Goal: Task Accomplishment & Management: Manage account settings

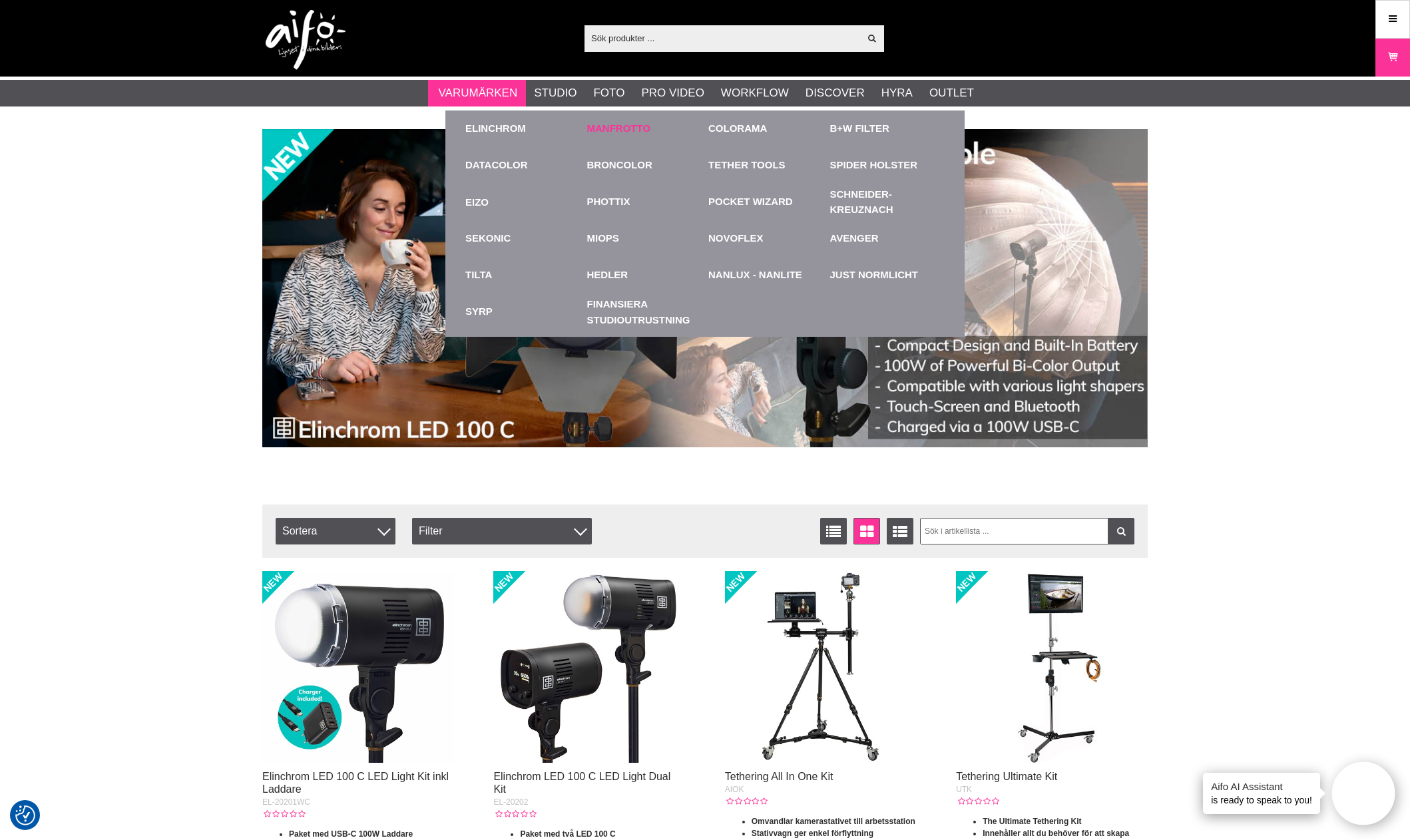
click at [634, 128] on link "Manfrotto" at bounding box center [619, 128] width 64 height 16
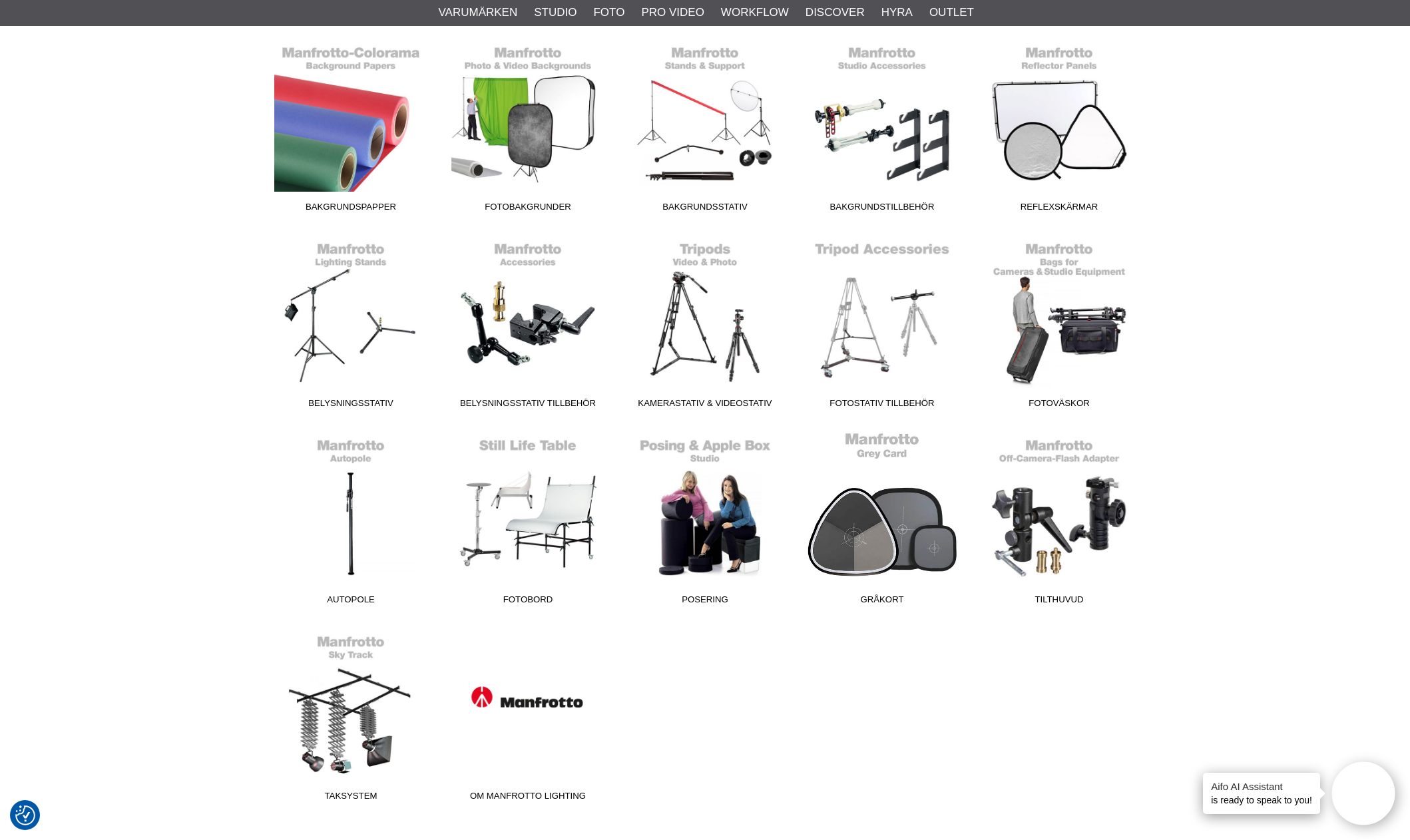
scroll to position [400, 0]
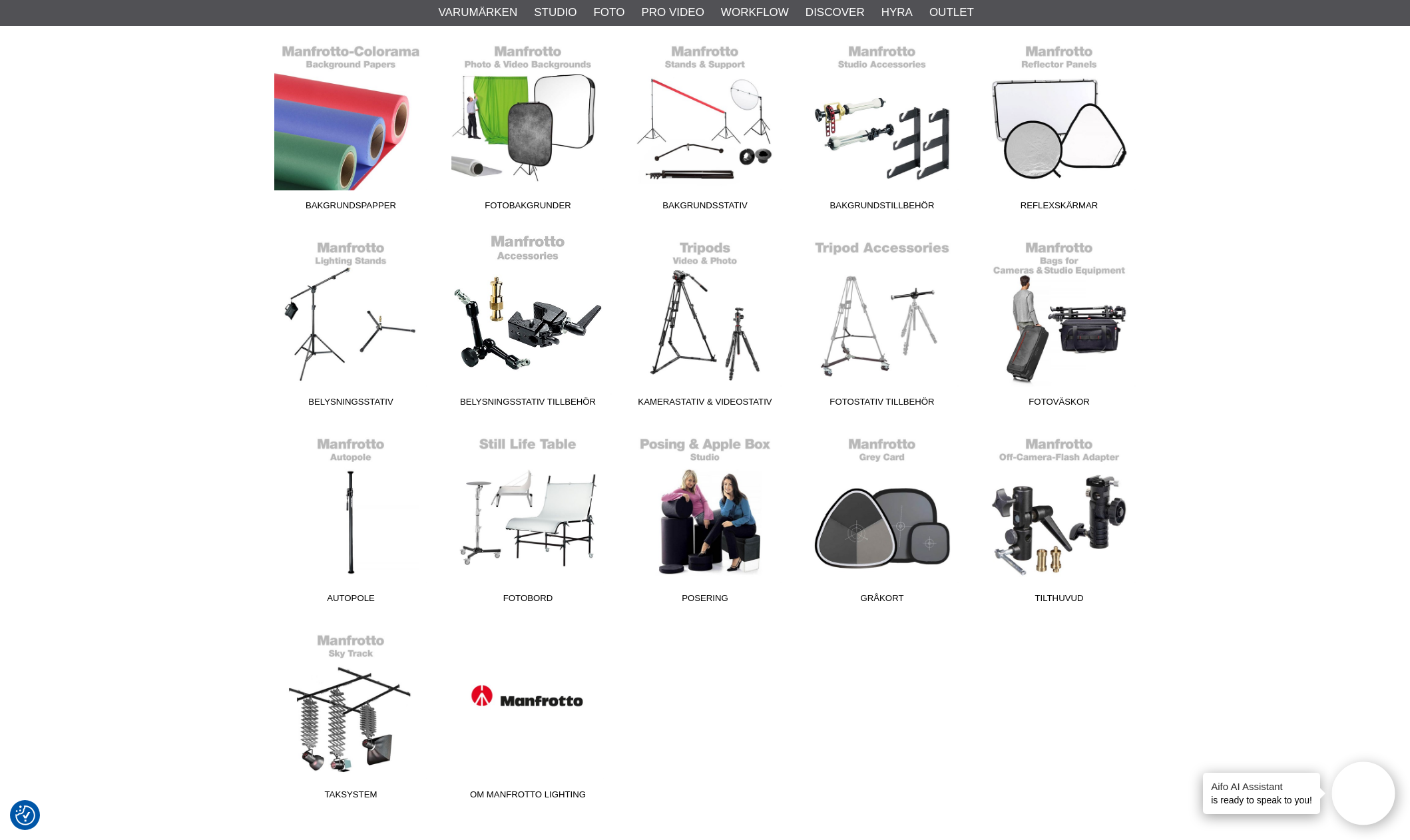
click at [532, 345] on link "Belysningsstativ Tillbehör" at bounding box center [528, 323] width 177 height 179
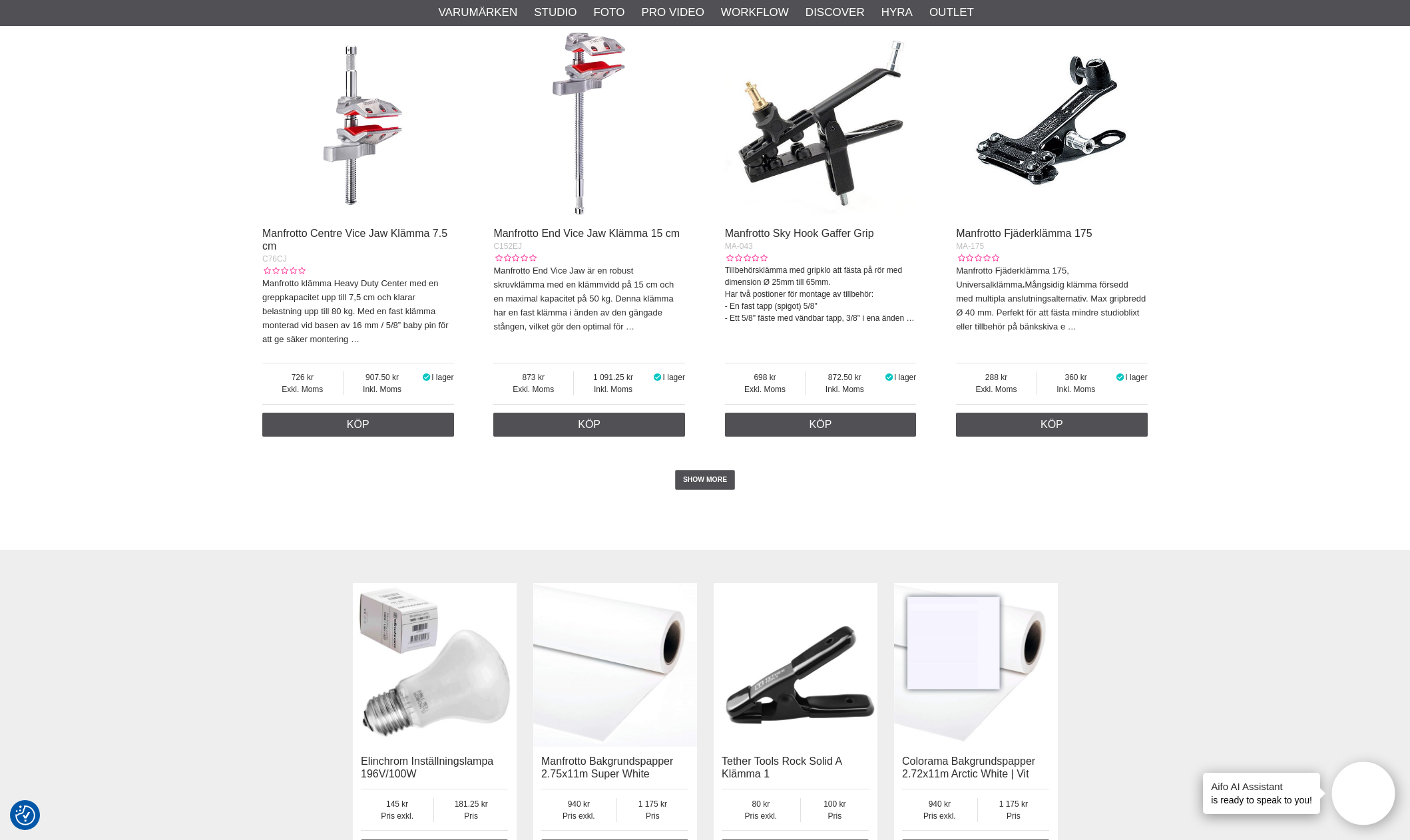
scroll to position [3196, 0]
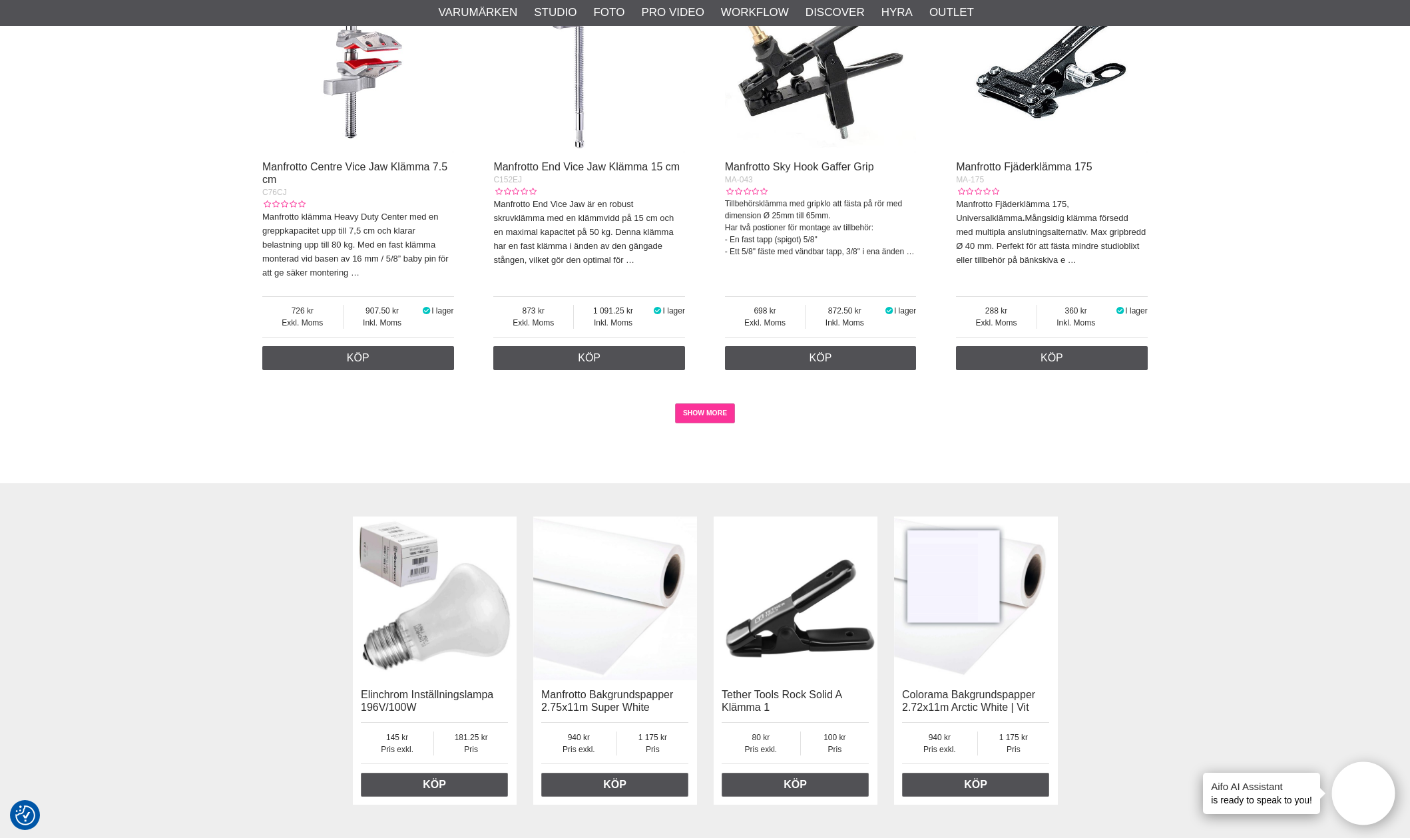
click at [695, 421] on link "SHOW MORE" at bounding box center [706, 413] width 61 height 20
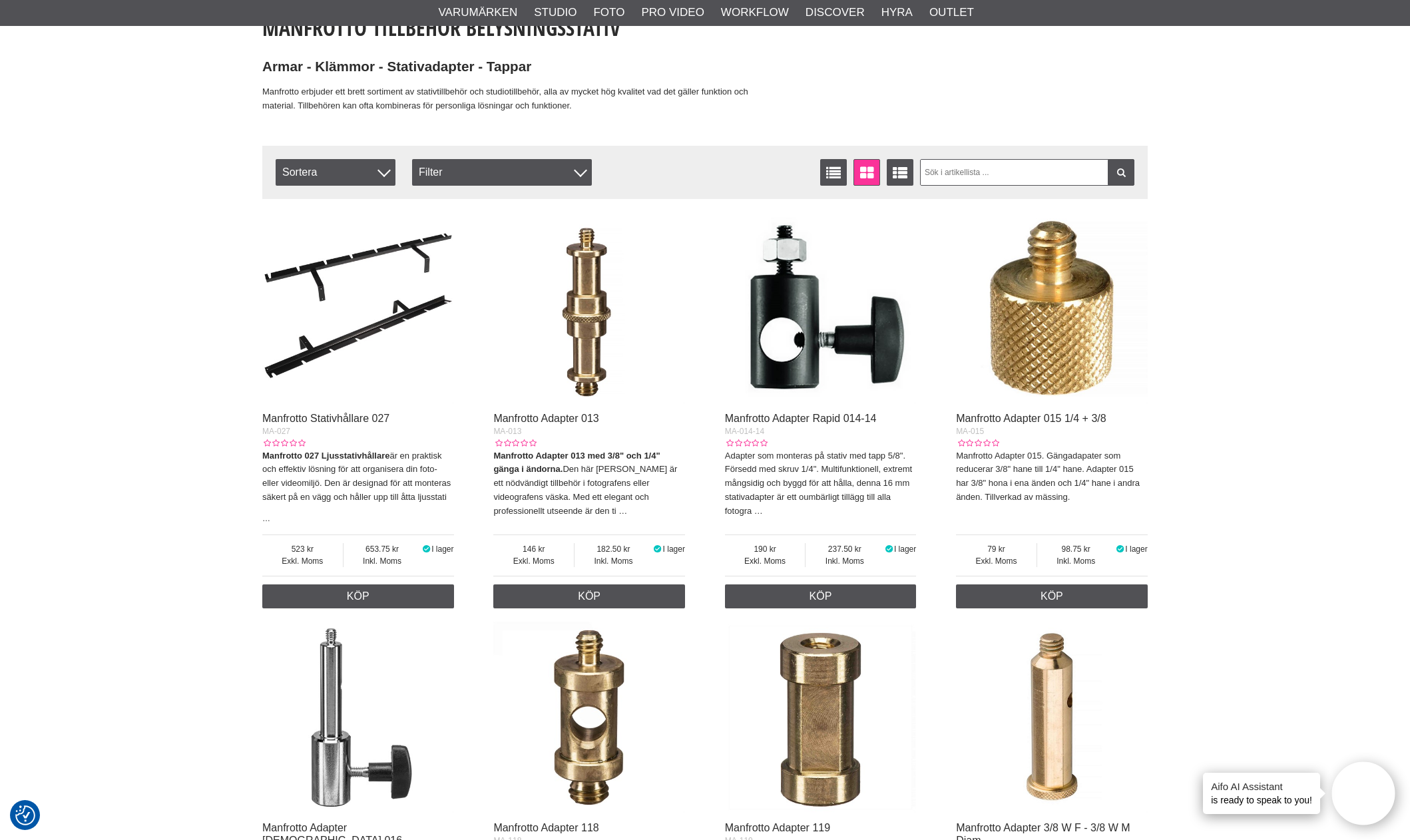
scroll to position [62, 0]
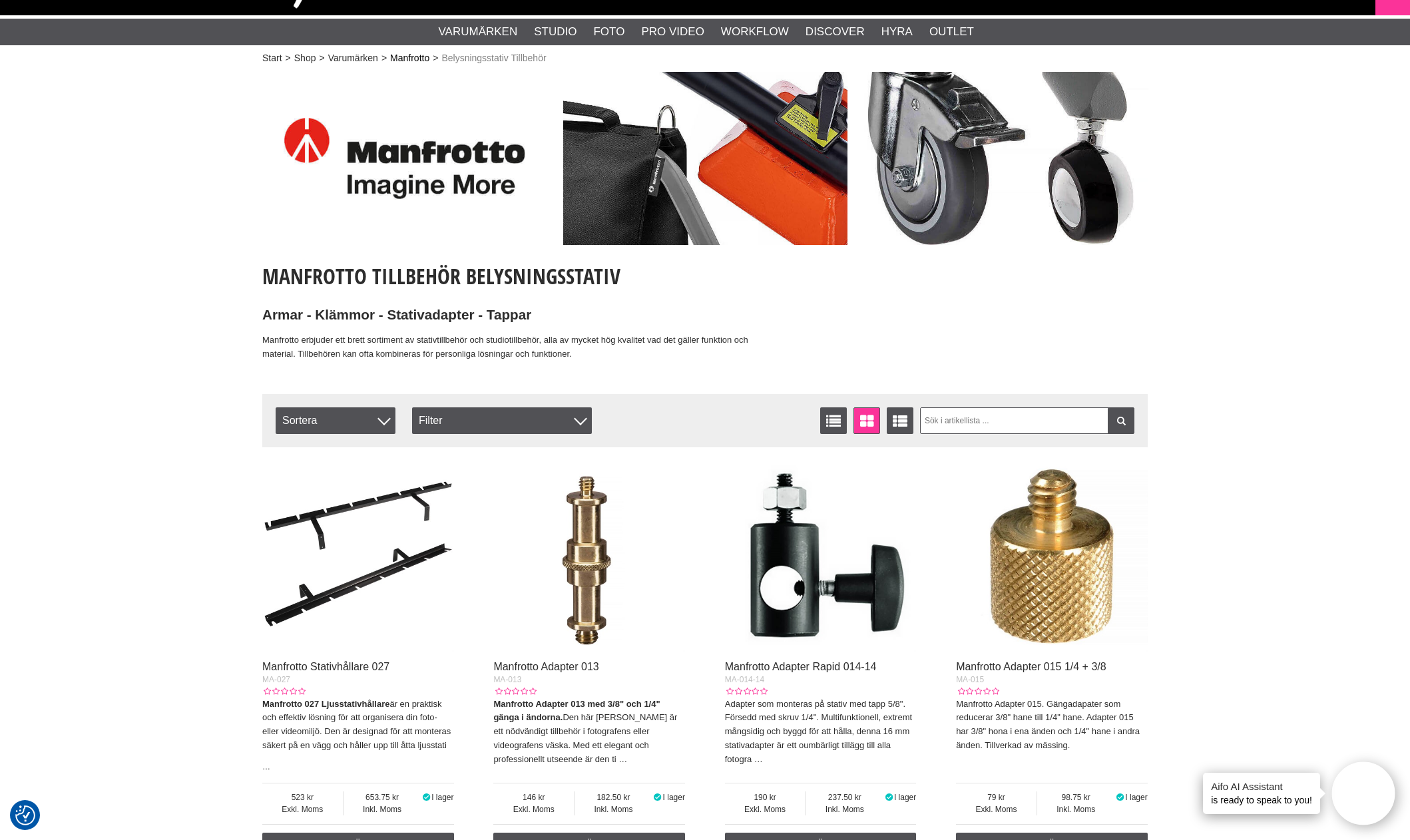
click at [419, 57] on link "Manfrotto" at bounding box center [409, 58] width 39 height 14
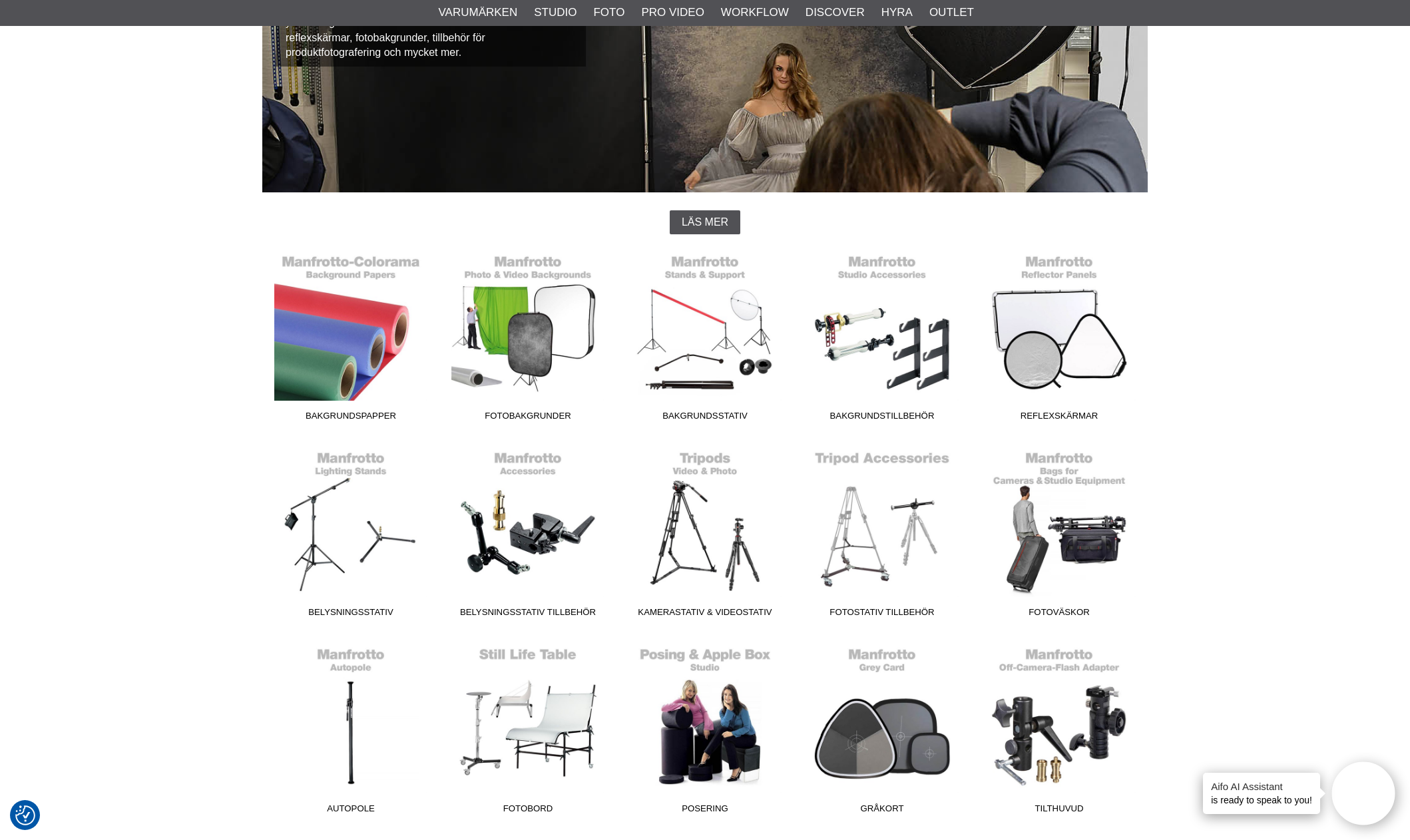
scroll to position [266, 0]
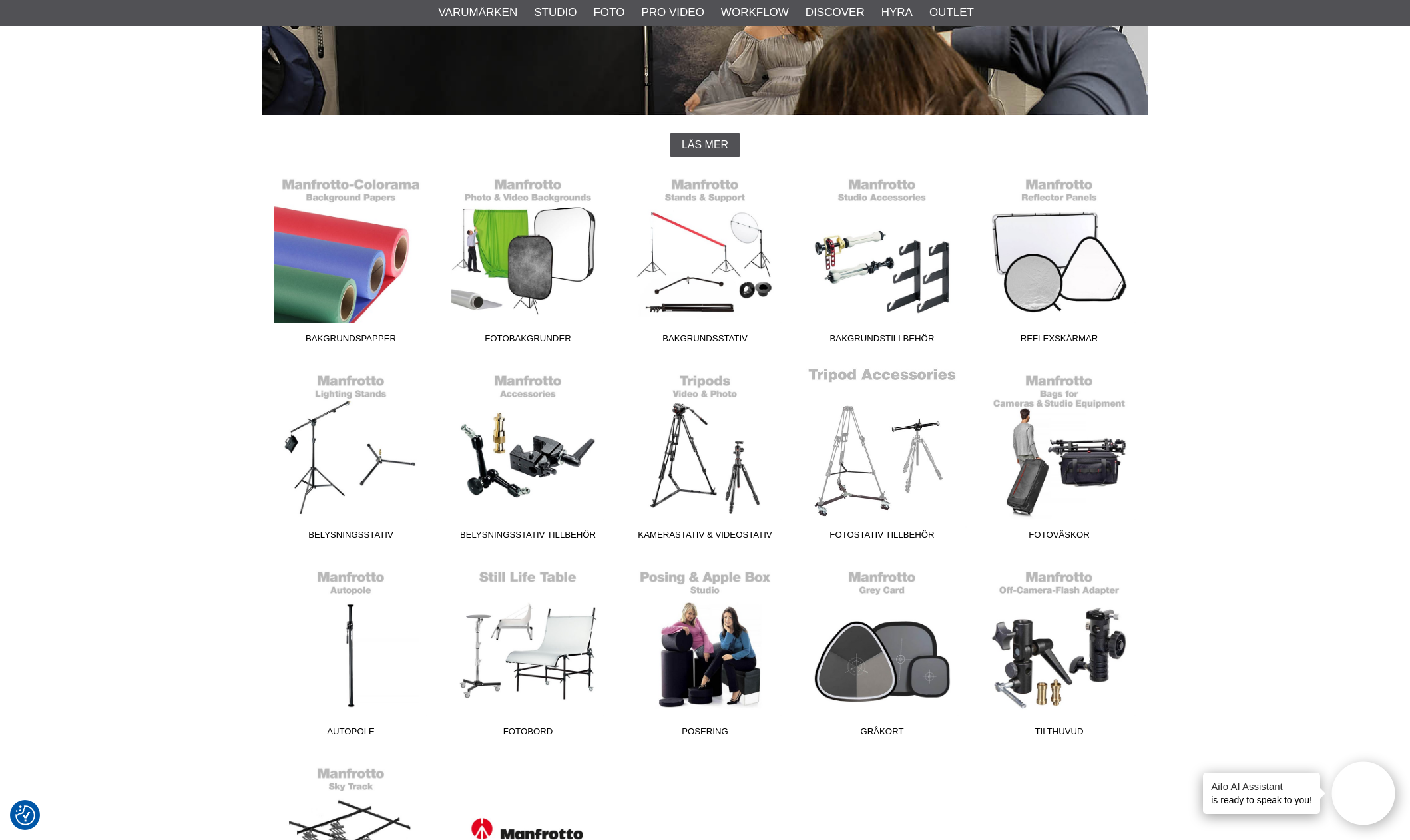
click at [872, 470] on link "Fotostativ Tillbehör" at bounding box center [882, 457] width 177 height 179
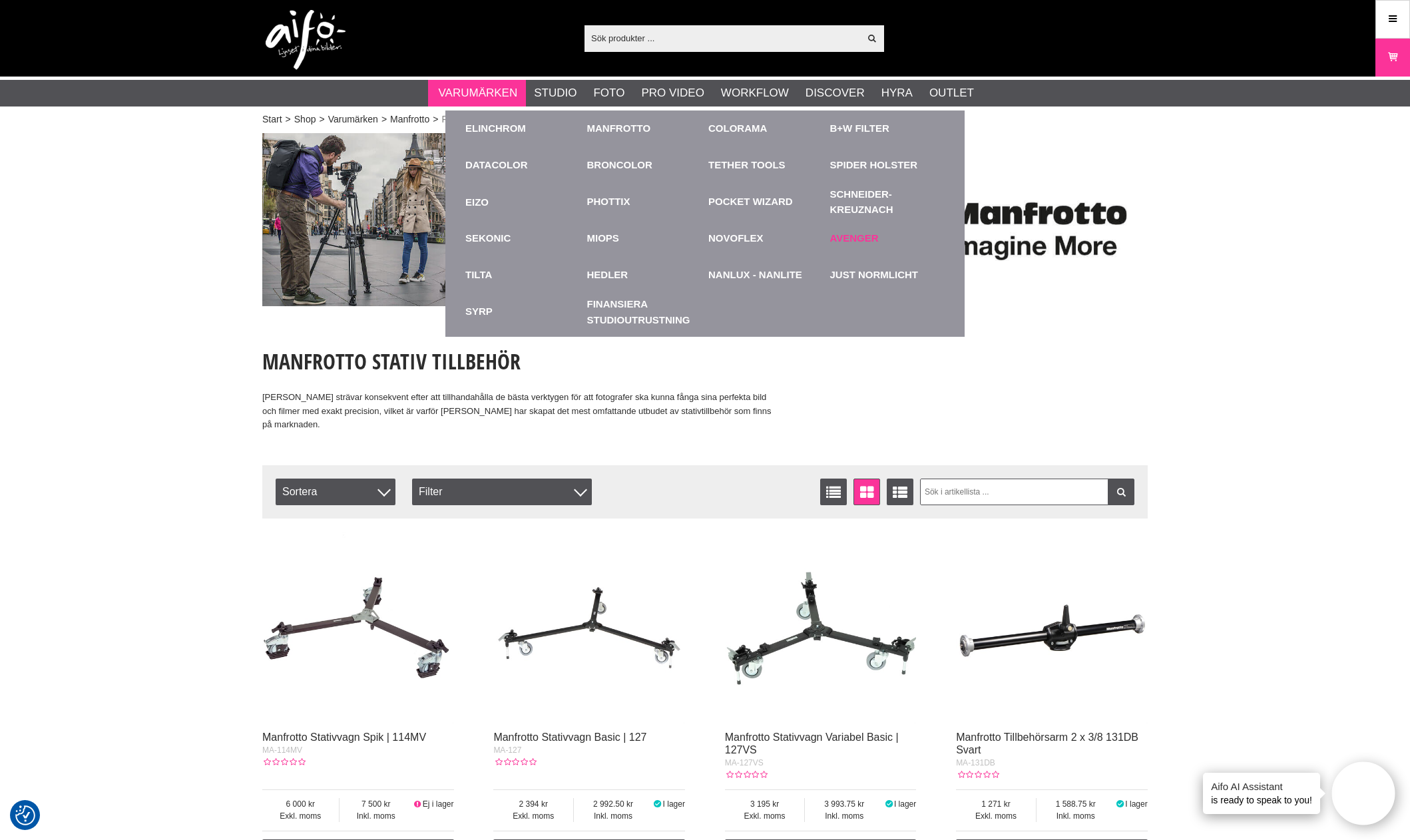
click at [851, 237] on link "Avenger" at bounding box center [855, 239] width 49 height 16
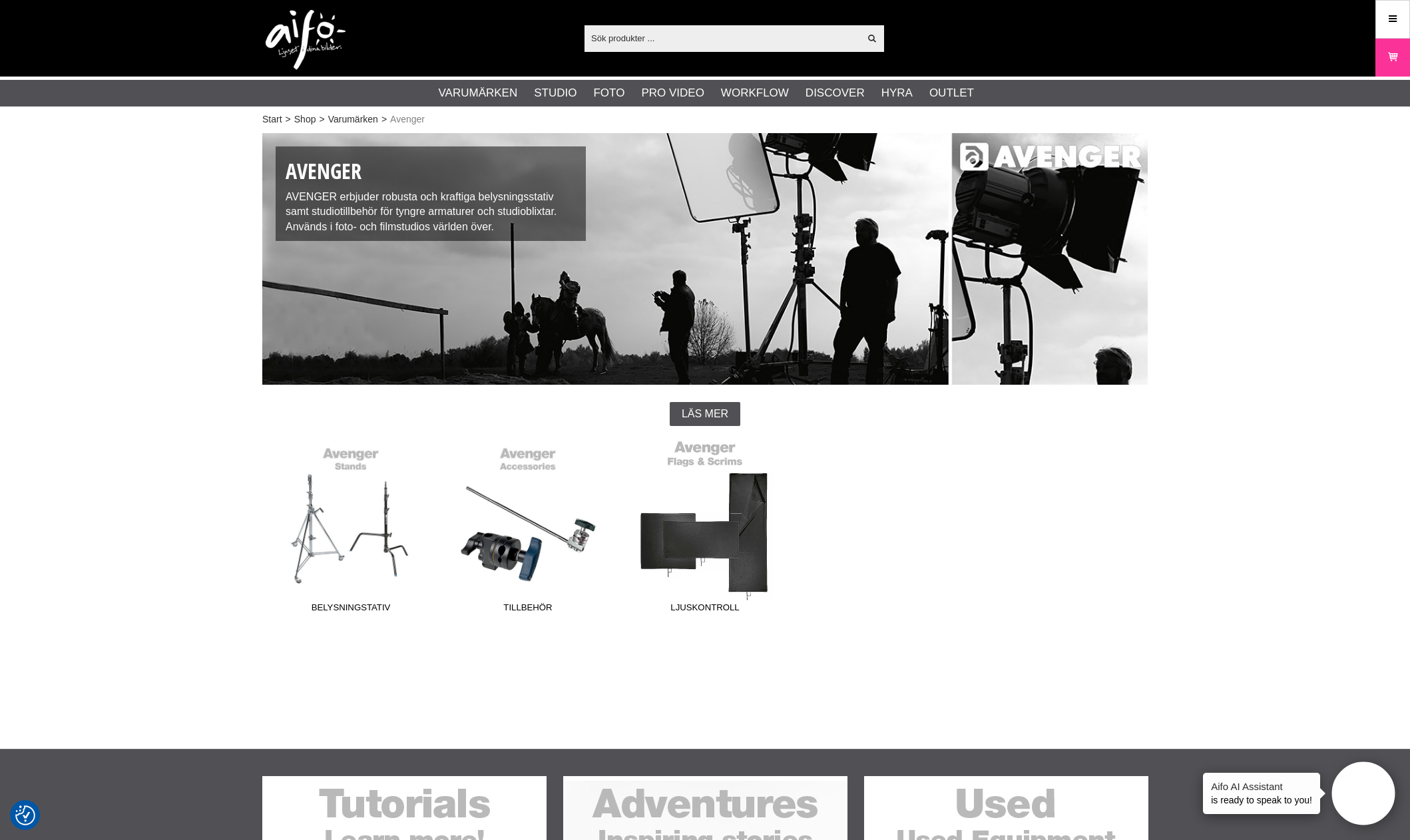
click at [698, 549] on link "Ljuskontroll" at bounding box center [705, 529] width 177 height 179
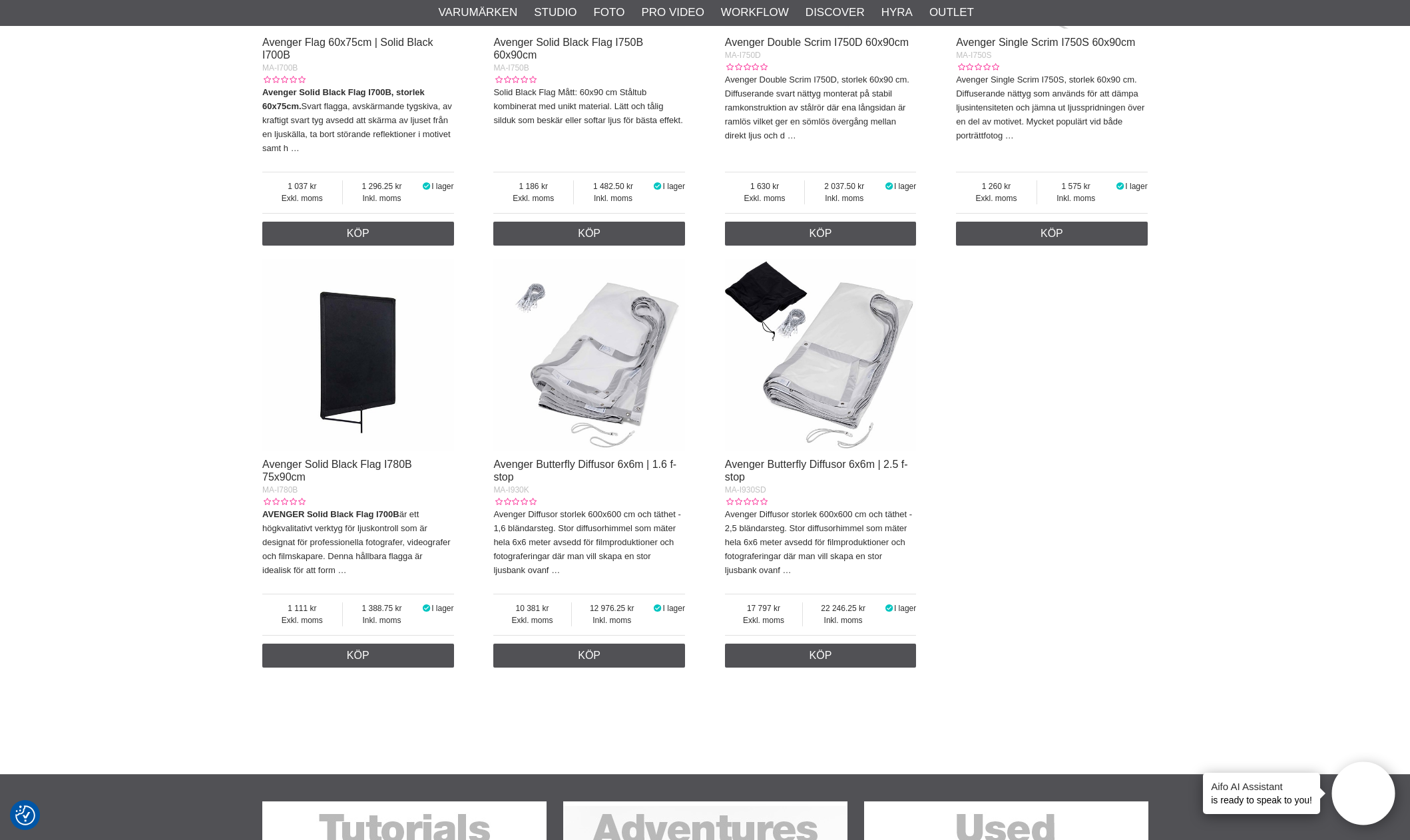
scroll to position [1398, 0]
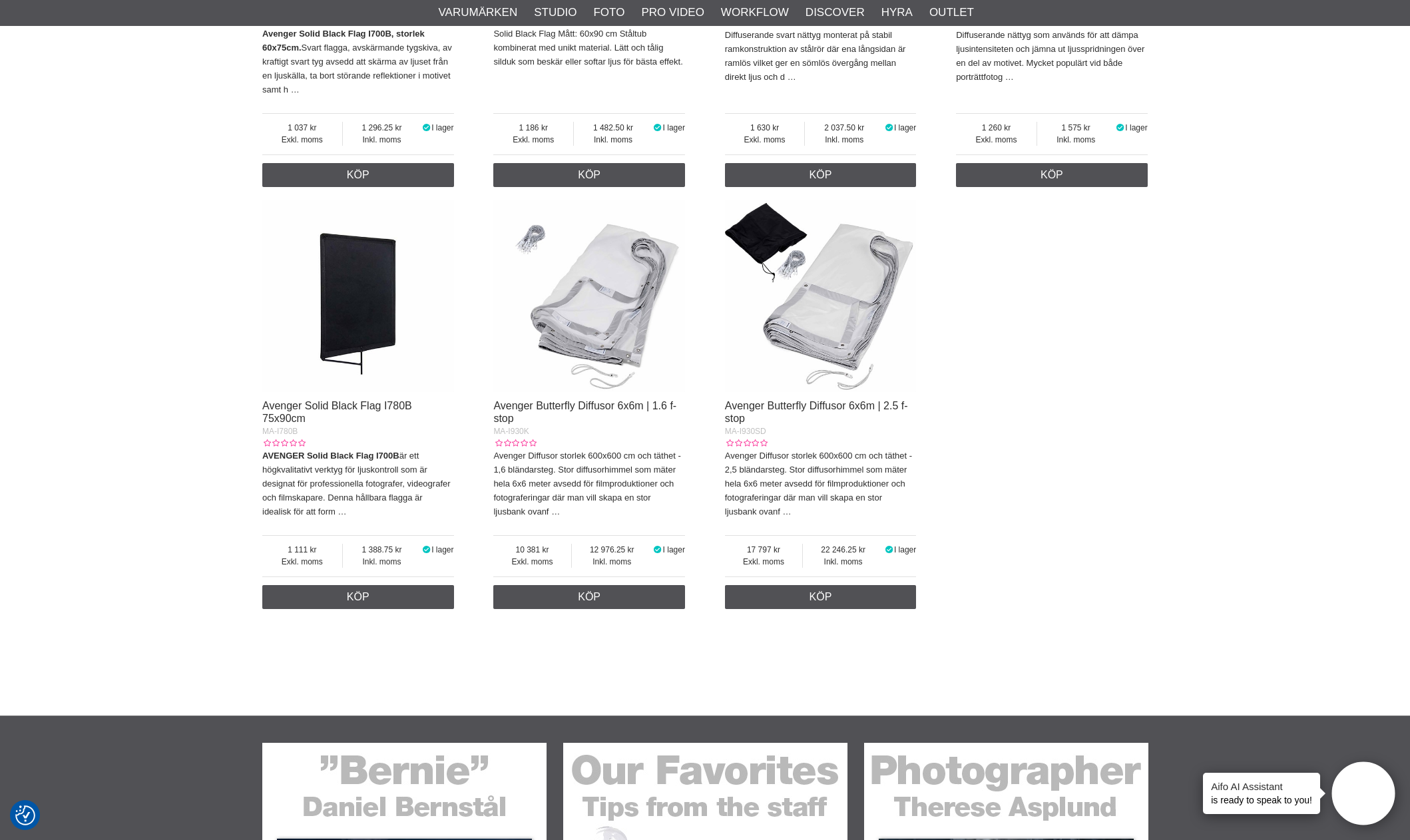
click at [861, 361] on img at bounding box center [821, 296] width 192 height 192
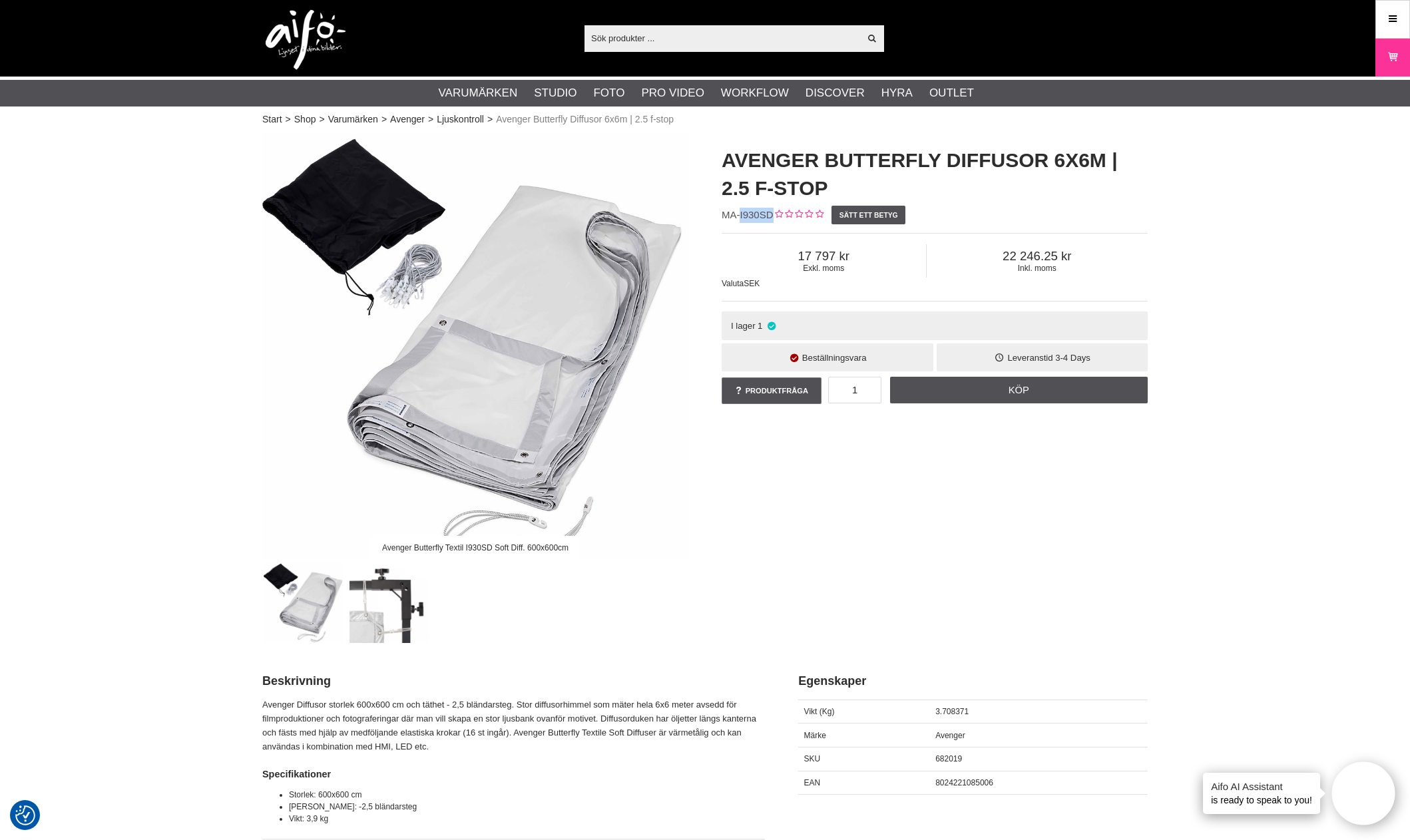
drag, startPoint x: 772, startPoint y: 212, endPoint x: 740, endPoint y: 217, distance: 32.4
click at [740, 217] on span "MA-I930SD" at bounding box center [748, 214] width 52 height 11
copy span "I930SD"
click at [865, 540] on div "Avenger Butterfly Textil I930SD Soft Diff. 600x600cm Avenger Butterfly Diffusor…" at bounding box center [704, 388] width 919 height 510
drag, startPoint x: 1224, startPoint y: 225, endPoint x: 1213, endPoint y: 219, distance: 12.5
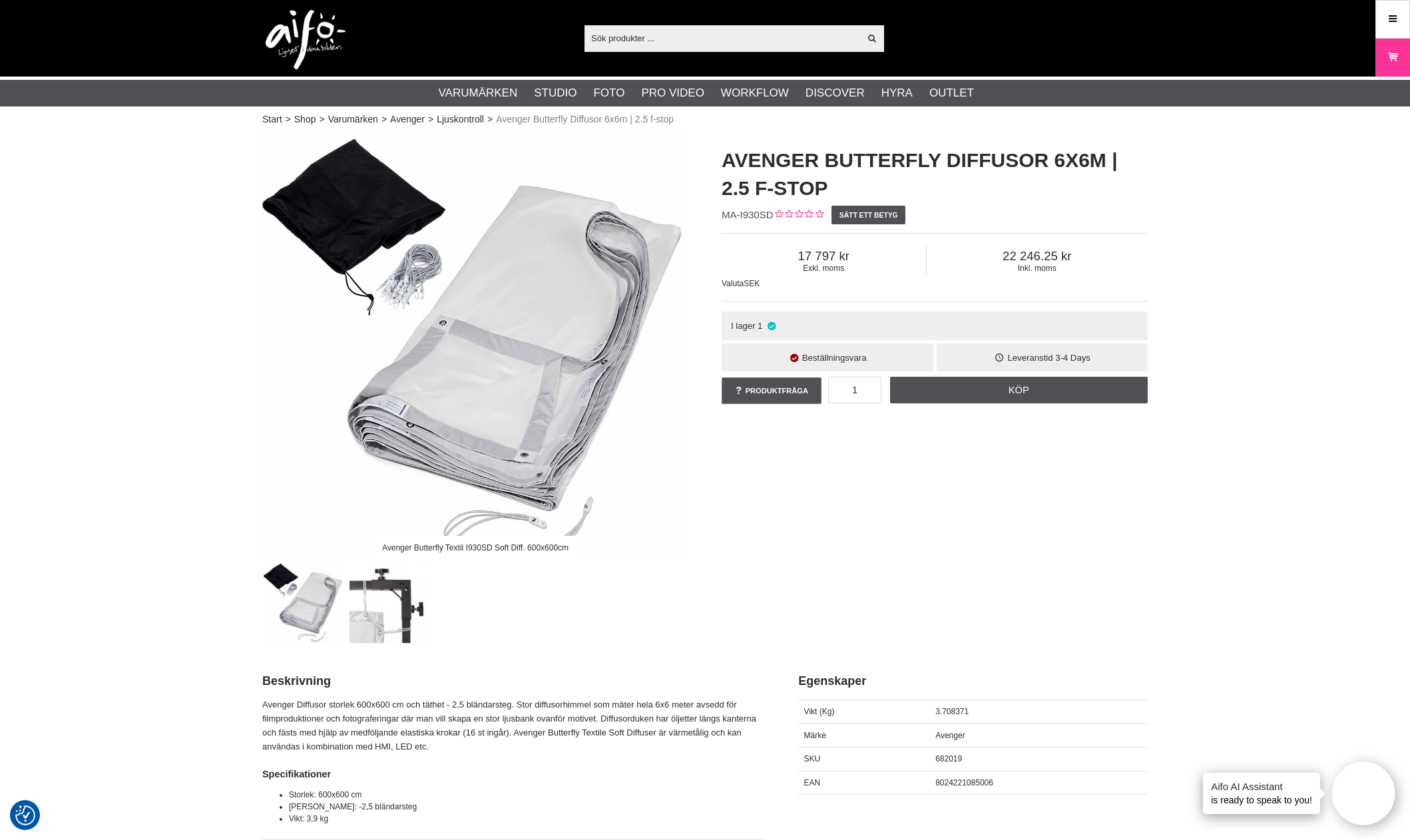
click at [1386, 30] on link "Meny" at bounding box center [1392, 19] width 33 height 31
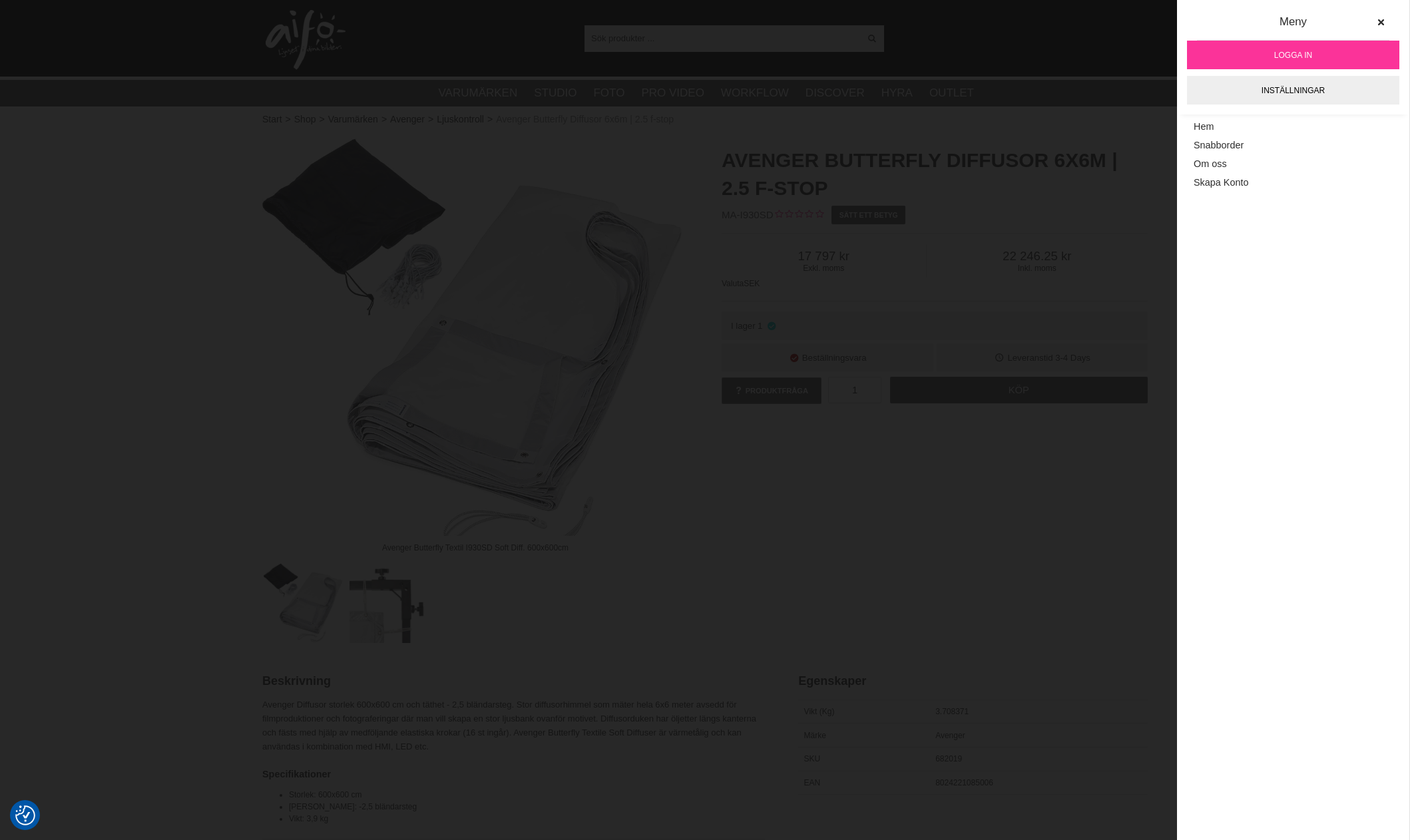
click at [1205, 239] on div "Meny Logga in Inställningar Meny Hem Snabborder Om oss Skapa Konto" at bounding box center [1293, 420] width 232 height 840
click at [1388, 21] on button at bounding box center [1380, 22] width 24 height 24
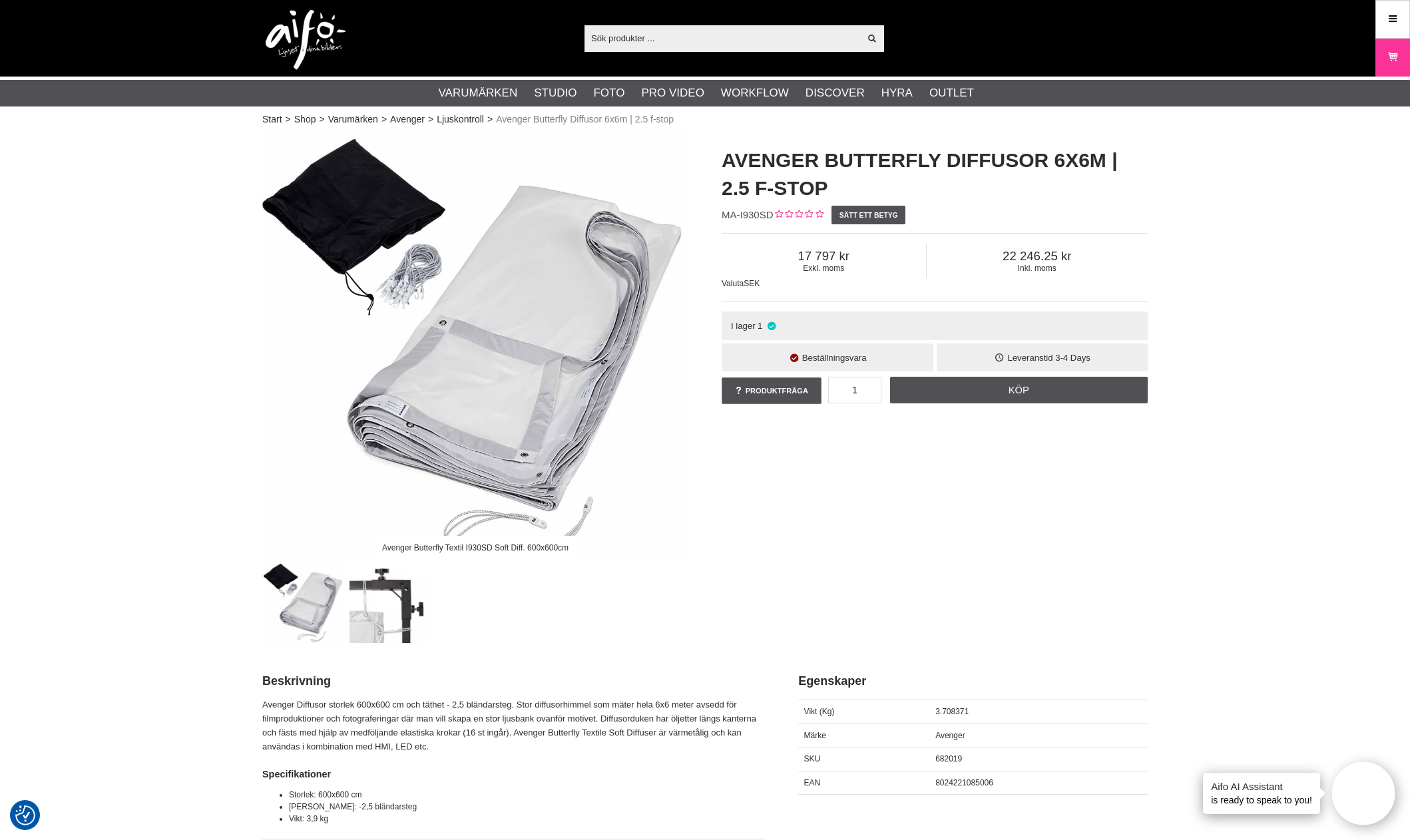
click at [887, 571] on div "Avenger Butterfly Textil I930SD Soft Diff. 600x600cm Avenger Butterfly Diffusor…" at bounding box center [704, 388] width 919 height 510
click at [1398, 19] on icon at bounding box center [1393, 19] width 12 height 15
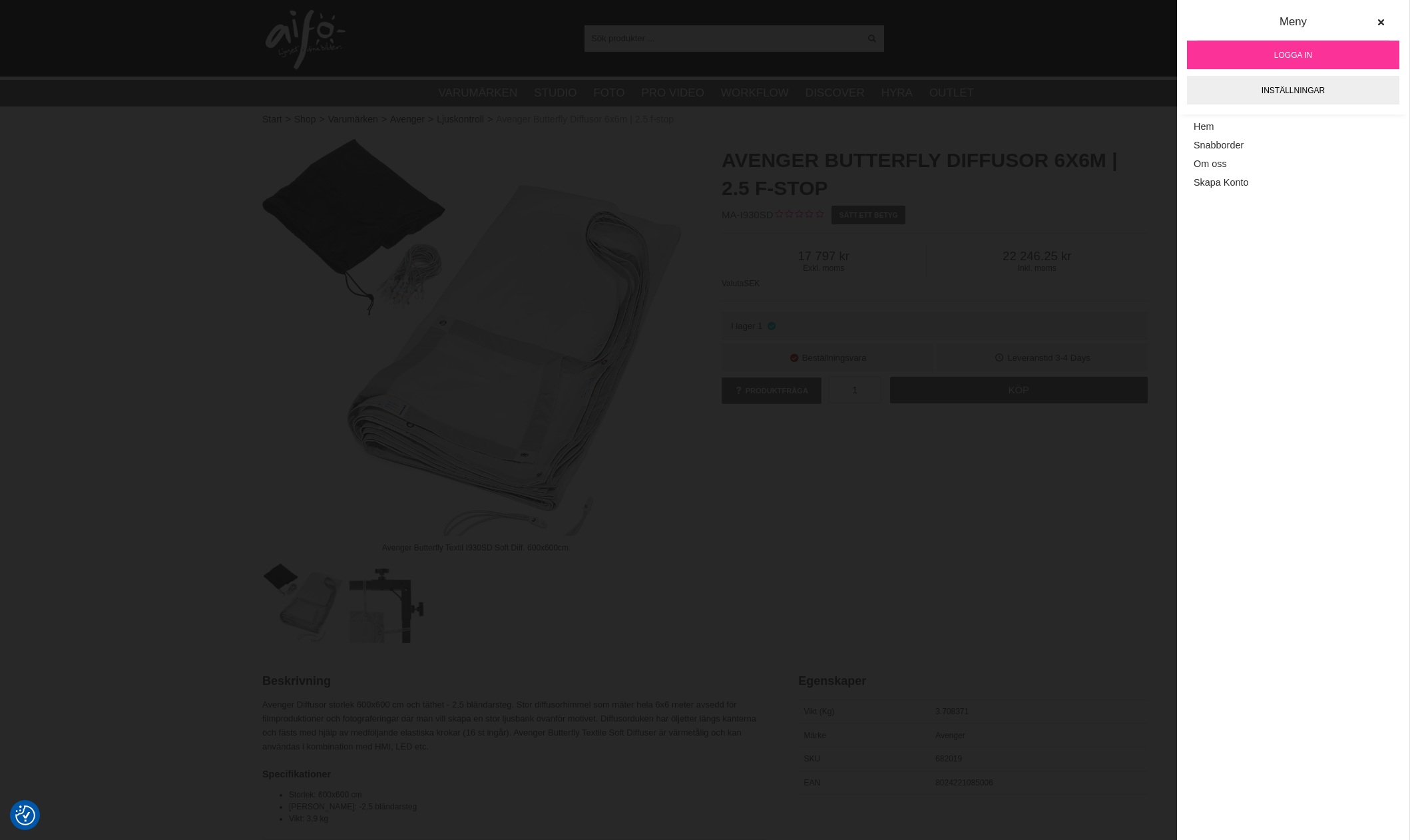
click at [1314, 50] on link "Logga in" at bounding box center [1293, 55] width 212 height 29
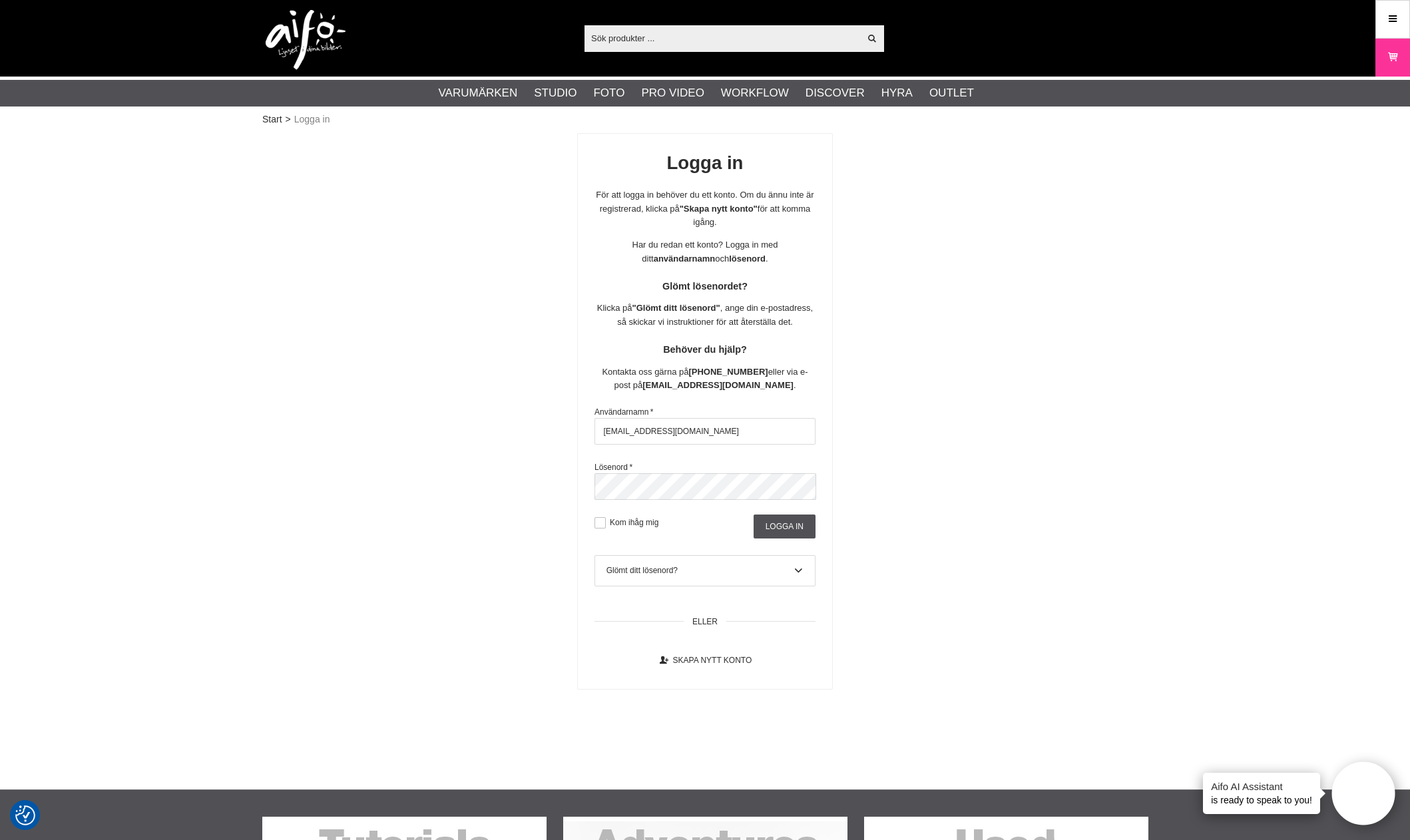
drag, startPoint x: 435, startPoint y: 449, endPoint x: 394, endPoint y: 452, distance: 41.1
click at [395, 452] on div "Logga in För att logga in behöver du ett konto. Om du ännu inte är registrerad,…" at bounding box center [705, 411] width 885 height 557
click at [719, 440] on input "aifo@kameraexpress.com" at bounding box center [705, 431] width 221 height 27
drag, startPoint x: 719, startPoint y: 440, endPoint x: 345, endPoint y: 448, distance: 374.1
click at [345, 448] on div "Logga in För att logga in behöver du ett konto. Om du ännu inte är registrerad,…" at bounding box center [705, 411] width 885 height 557
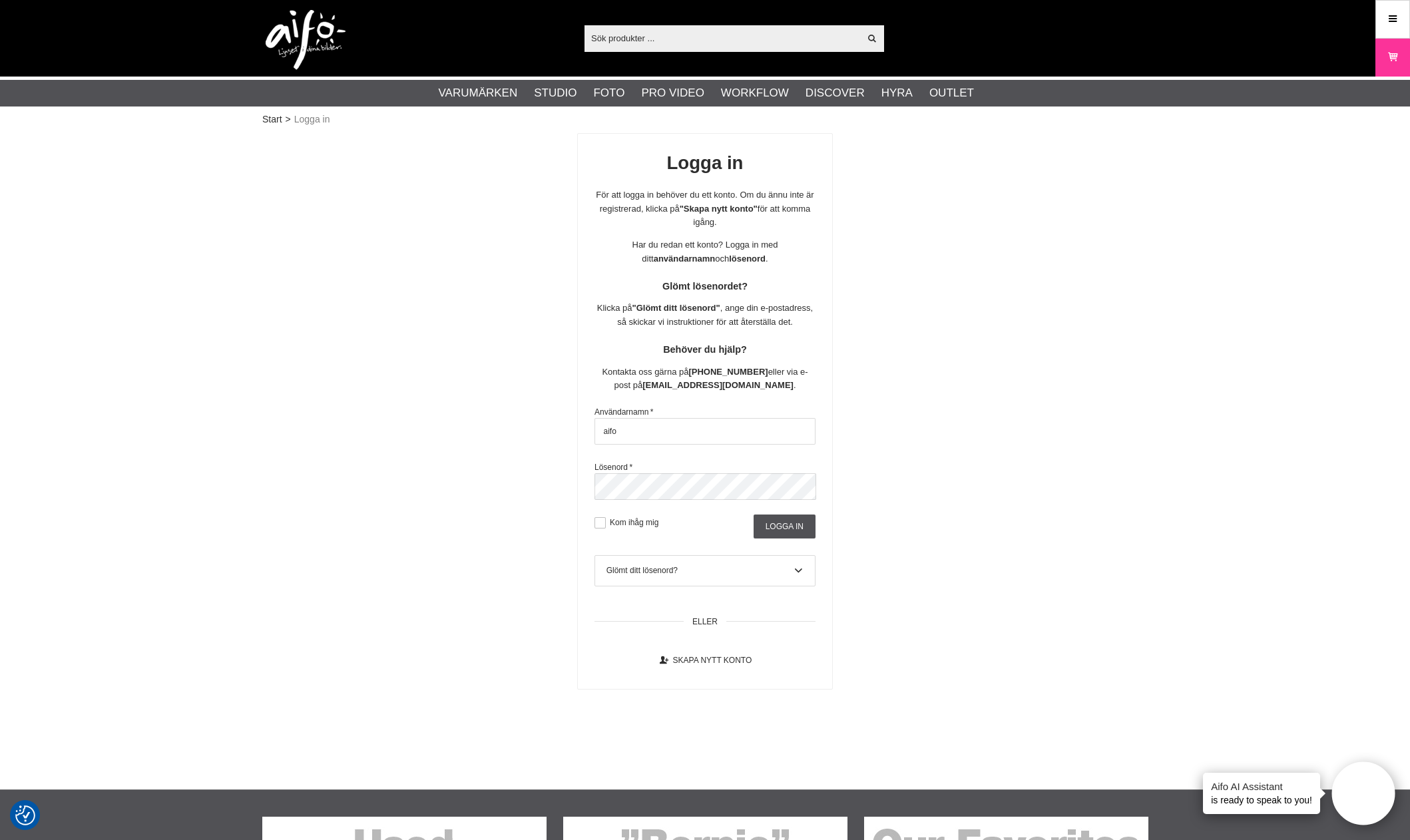
type input "aifo@cyberphoto.se"
click at [495, 500] on div "Logga in För att logga in behöver du ett konto. Om du ännu inte är registrerad,…" at bounding box center [705, 411] width 885 height 557
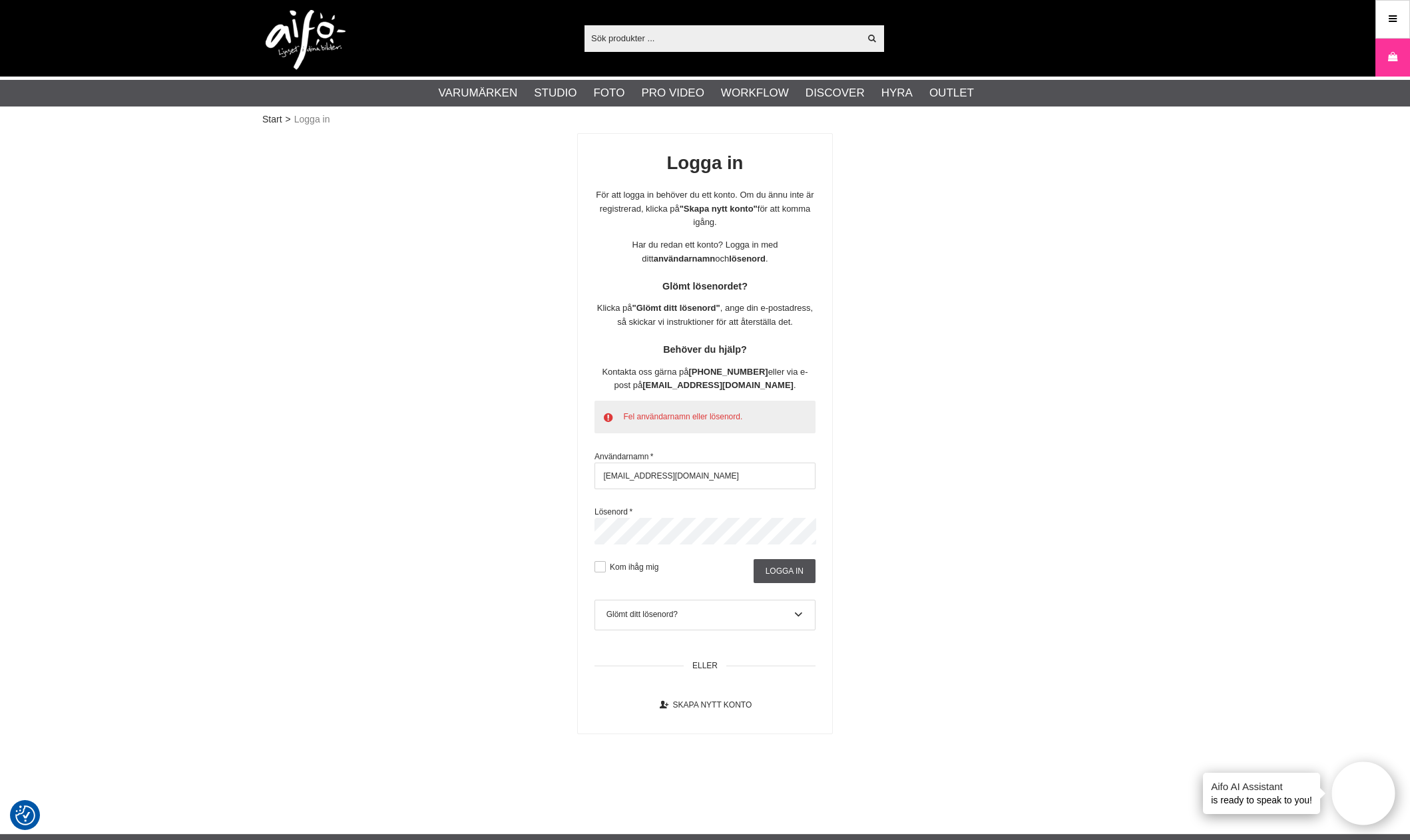
click at [415, 538] on div "Logga in För att logga in behöver du ett konto. Om du ännu inte är registrerad,…" at bounding box center [705, 434] width 885 height 601
click at [788, 583] on input "Logga in" at bounding box center [785, 571] width 62 height 24
click at [668, 483] on input "aifo@cyberphoto.se" at bounding box center [705, 476] width 221 height 27
drag, startPoint x: 684, startPoint y: 486, endPoint x: 626, endPoint y: 490, distance: 58.1
click at [626, 489] on input "aifo@cyberphoto.se" at bounding box center [705, 476] width 221 height 27
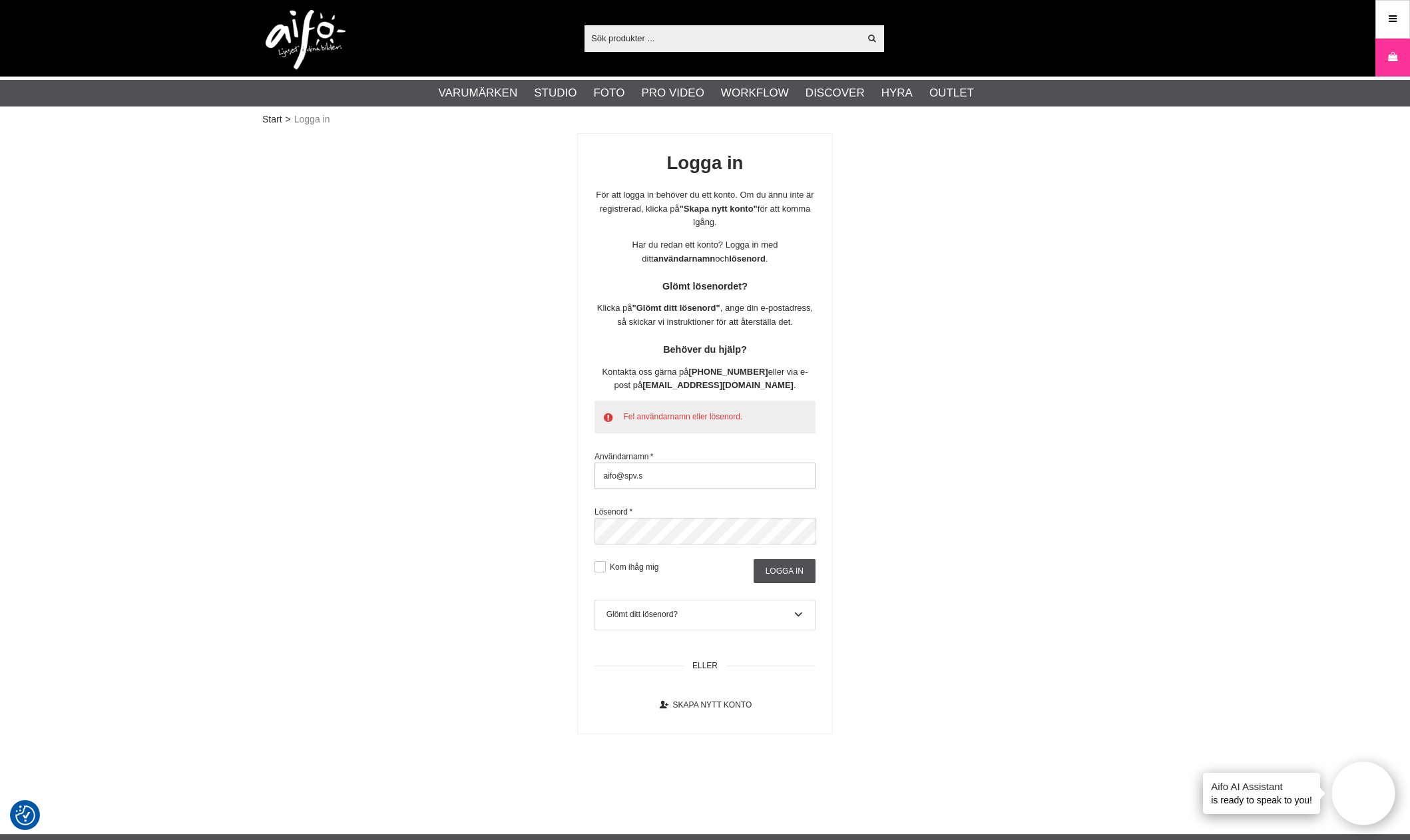
type input "aifo@spv.se"
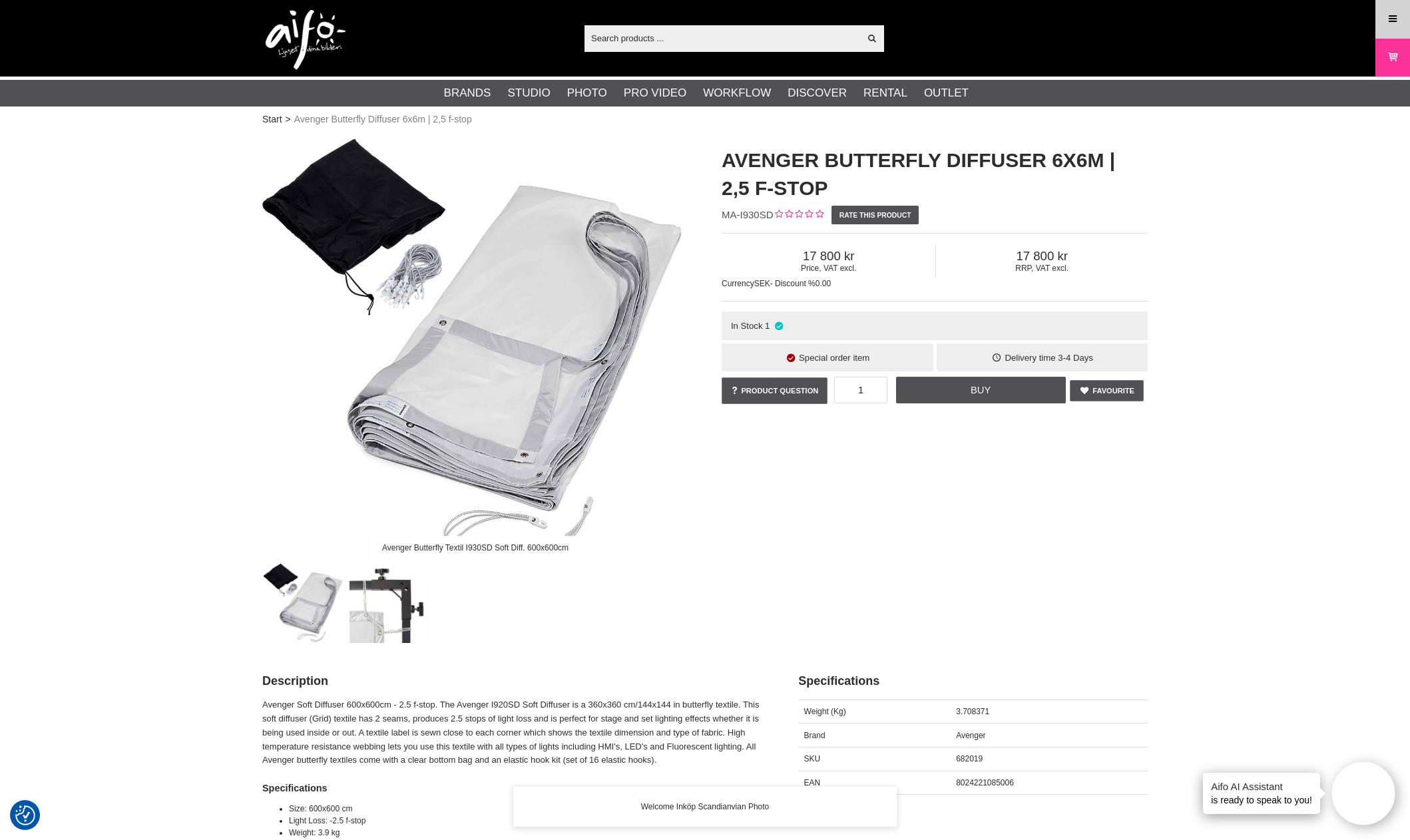
click at [1404, 23] on link "Menu" at bounding box center [1392, 19] width 33 height 31
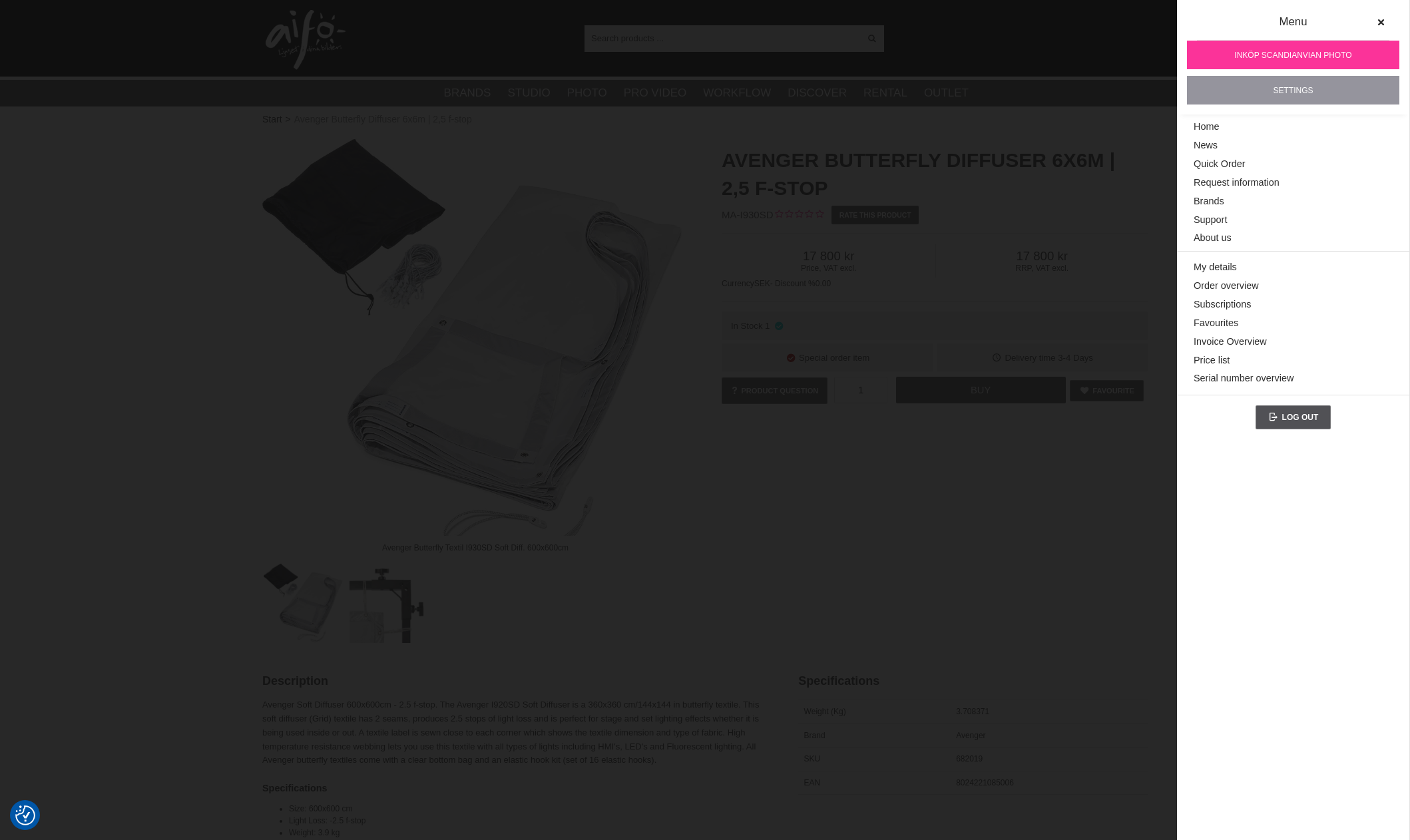
click at [1315, 86] on link "Settings" at bounding box center [1293, 90] width 212 height 29
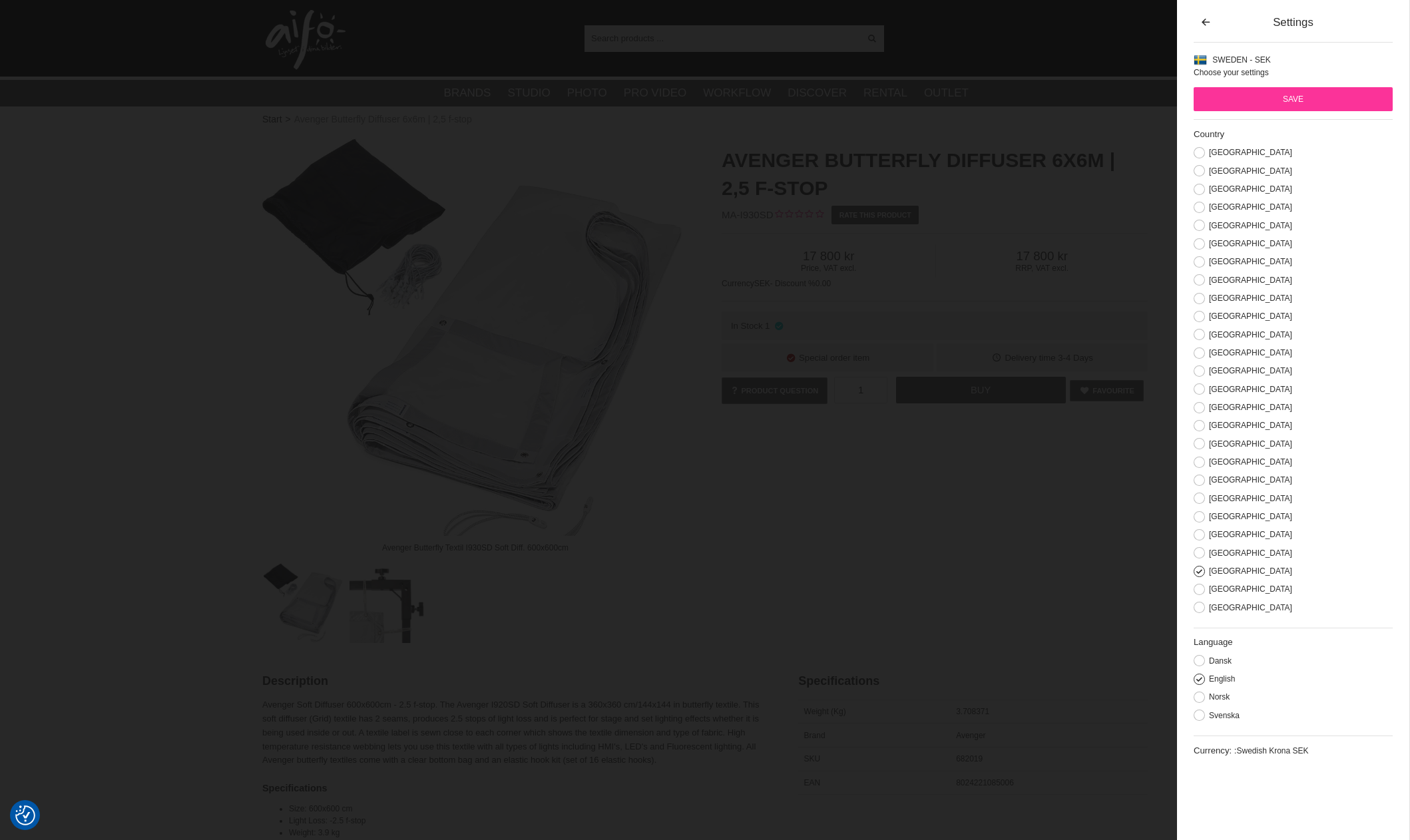
click at [1192, 722] on div "Settings Sweden - SEK Choose your settings Country Åland Austria Belgium Cyprus…" at bounding box center [1293, 420] width 232 height 840
click at [1224, 715] on label "Svenska" at bounding box center [1222, 715] width 35 height 10
click at [0, 0] on input "Svenska" at bounding box center [0, 0] width 0 height 0
click at [1314, 98] on input "Save" at bounding box center [1293, 99] width 199 height 24
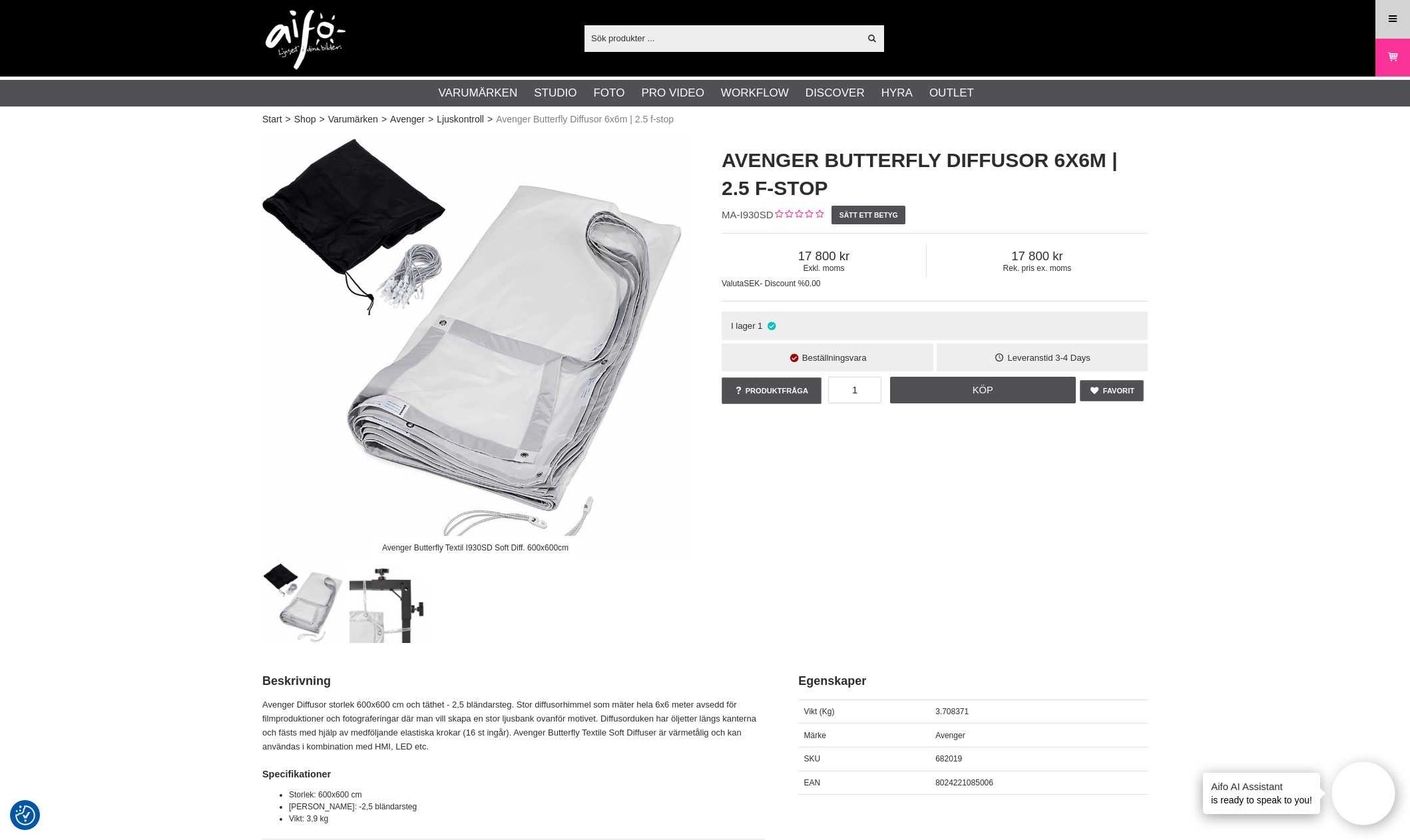
click at [1401, 10] on link "Meny" at bounding box center [1392, 19] width 33 height 31
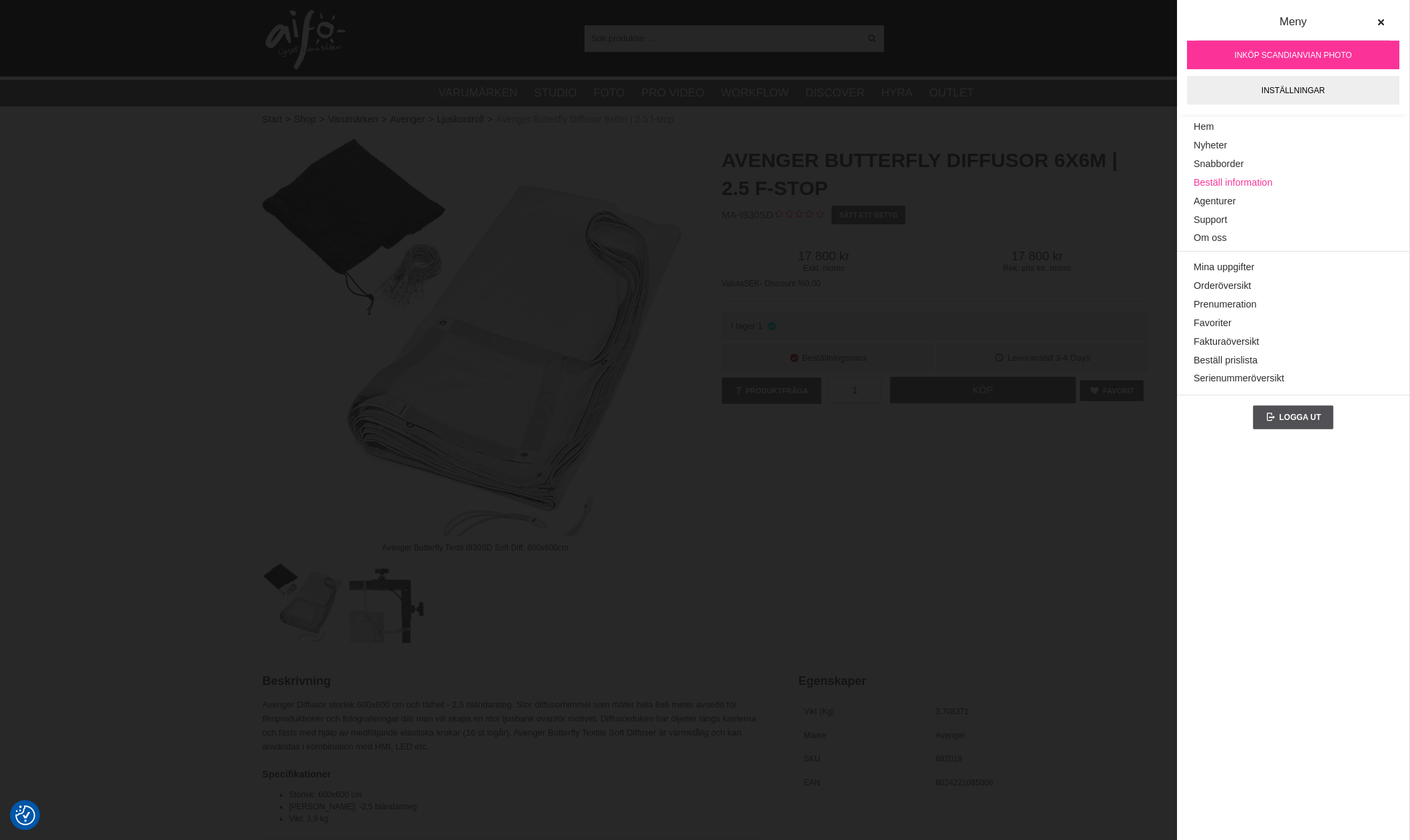
click at [1272, 180] on link "Beställ information" at bounding box center [1293, 182] width 199 height 19
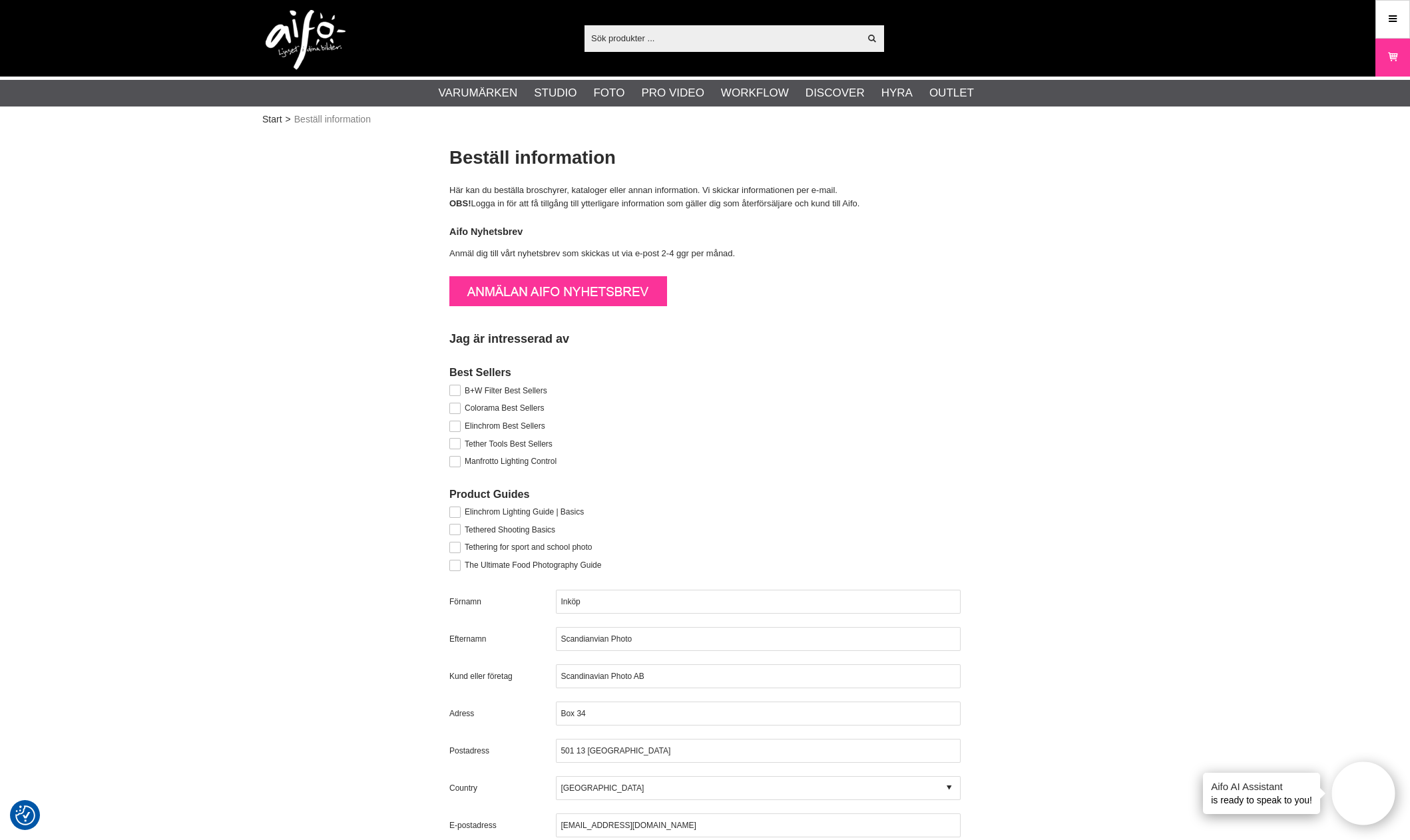
click at [622, 295] on img at bounding box center [558, 291] width 218 height 43
click at [1393, 17] on icon at bounding box center [1393, 19] width 12 height 15
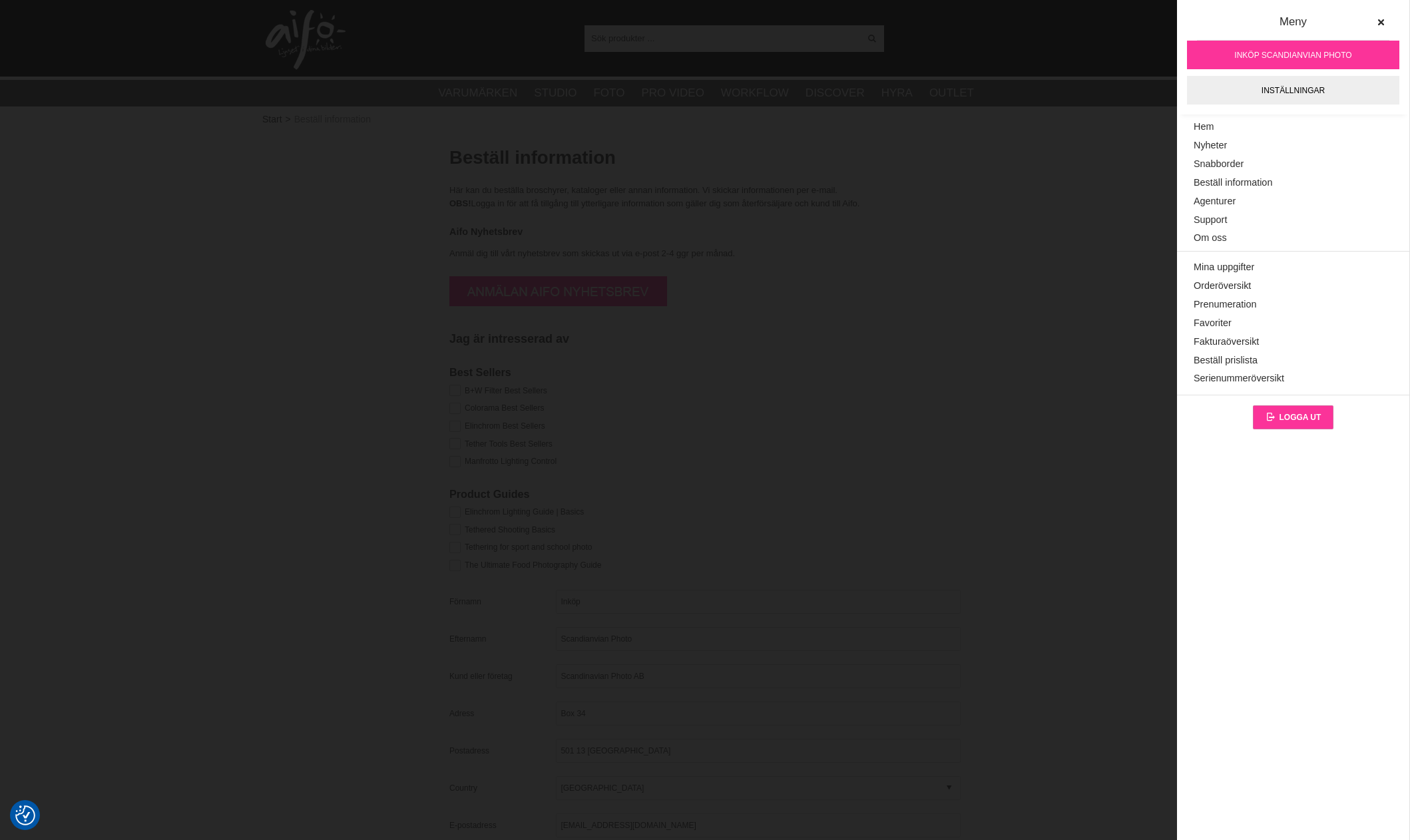
click at [1294, 411] on link "Logga ut" at bounding box center [1294, 417] width 82 height 24
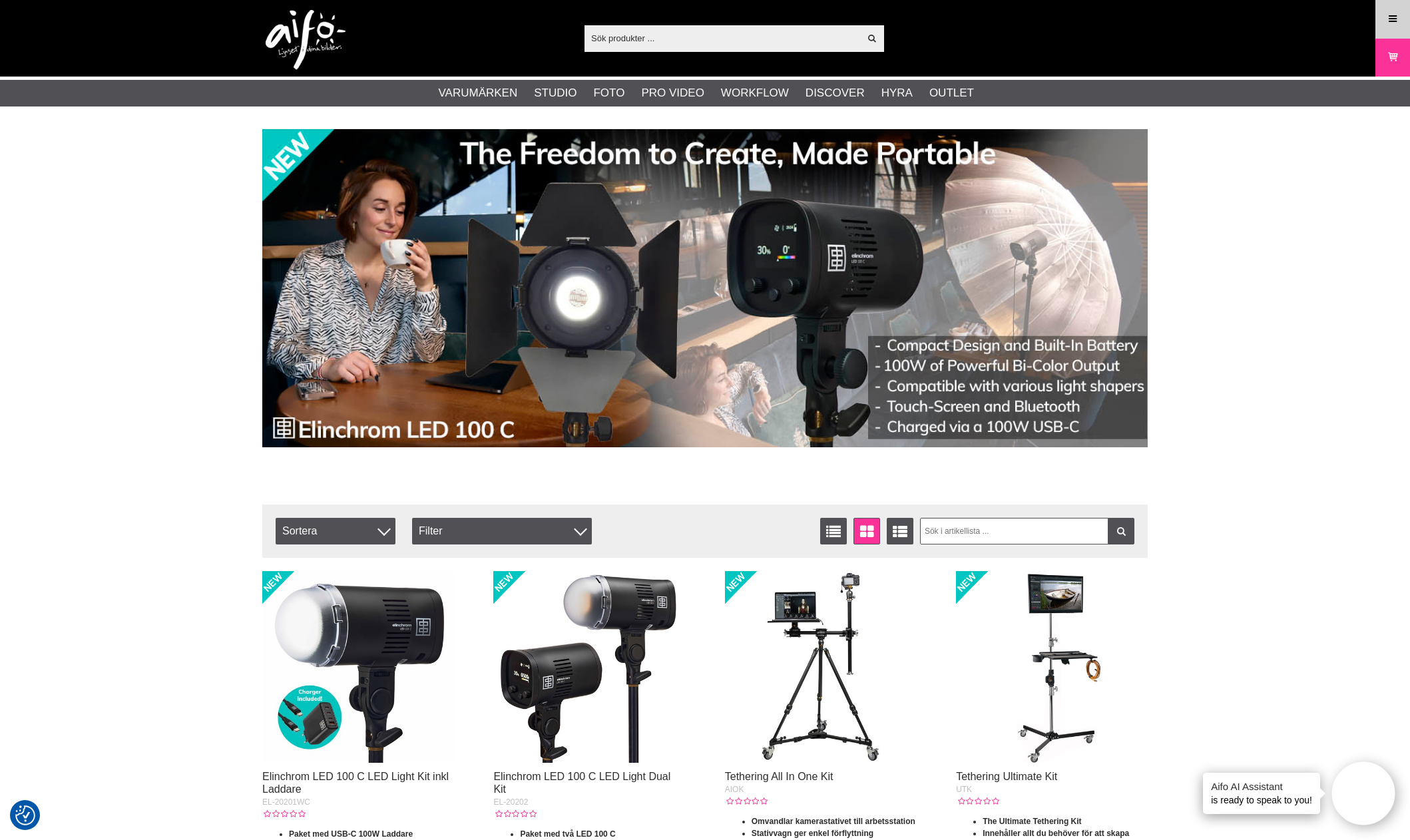
click at [1389, 23] on icon at bounding box center [1393, 19] width 12 height 15
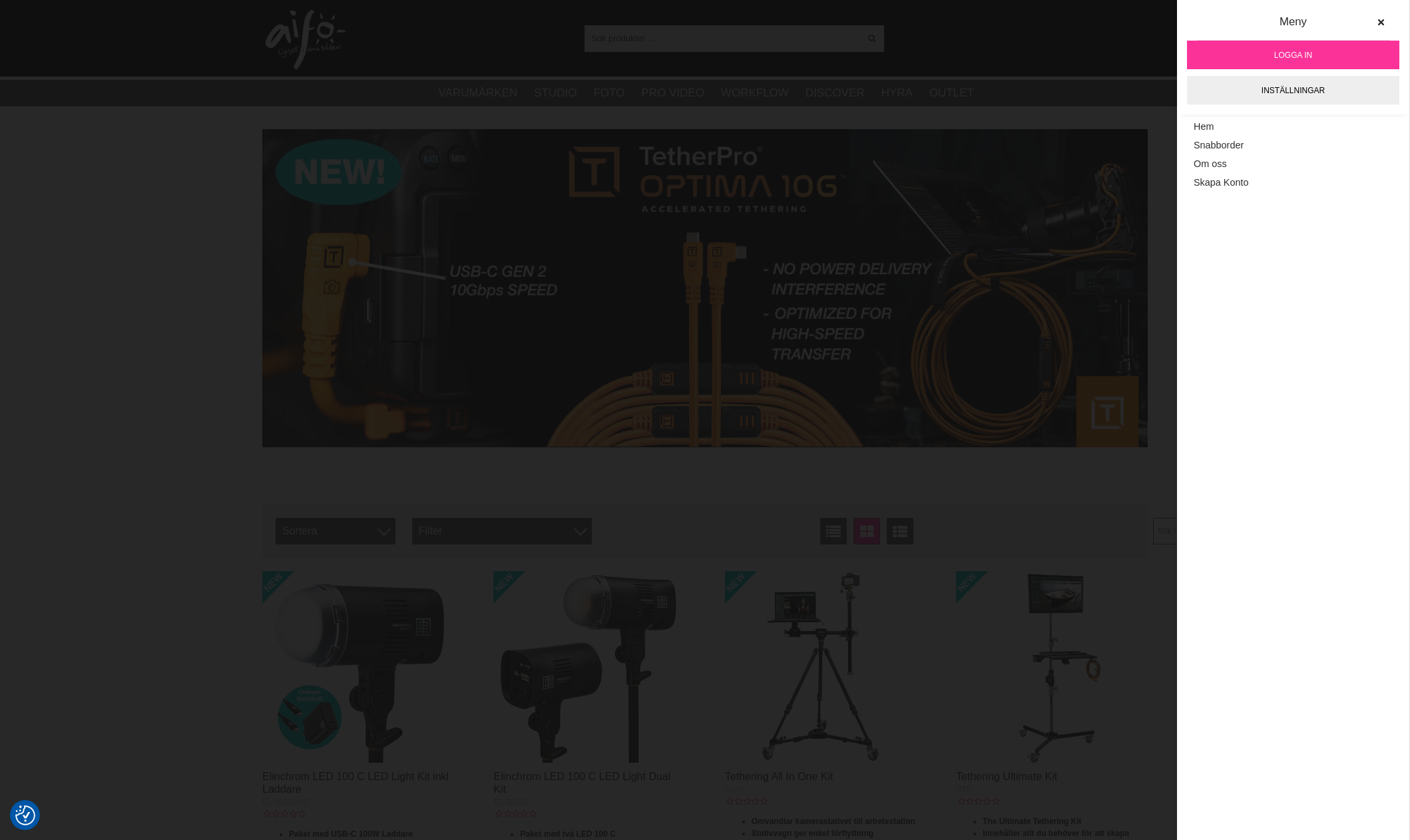
drag, startPoint x: 119, startPoint y: 371, endPoint x: 1254, endPoint y: 55, distance: 1178.2
click at [1380, 23] on icon at bounding box center [1380, 22] width 10 height 10
